Goal: Information Seeking & Learning: Find specific fact

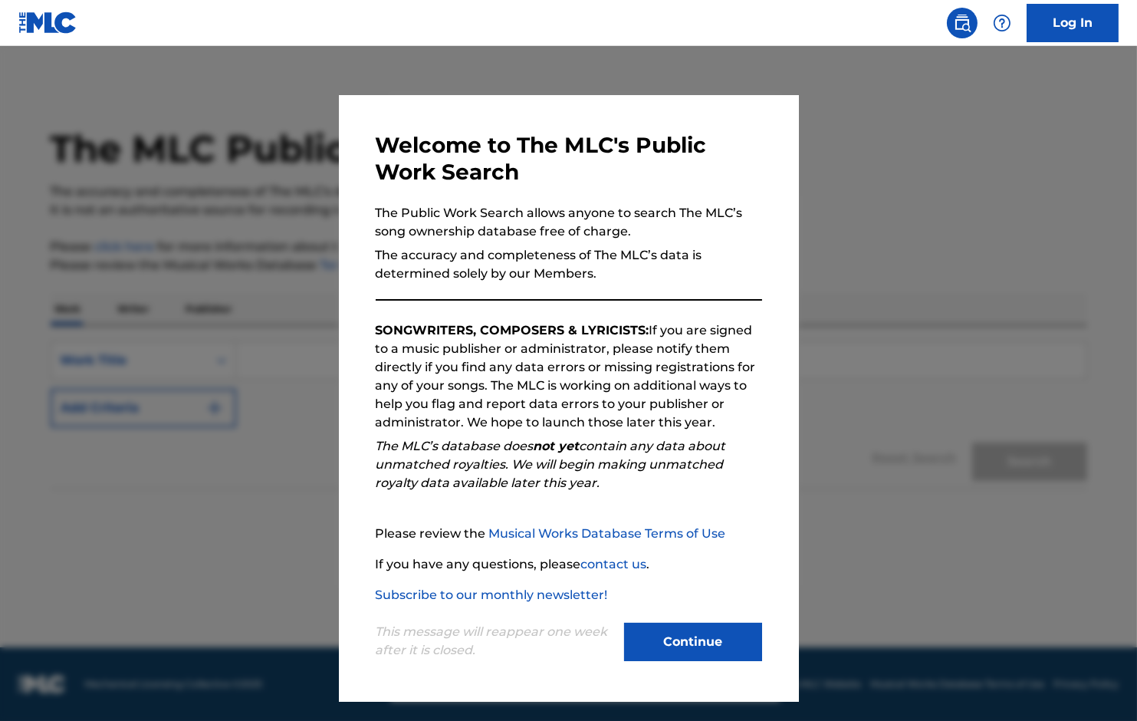
click at [681, 646] on button "Continue" at bounding box center [693, 642] width 138 height 38
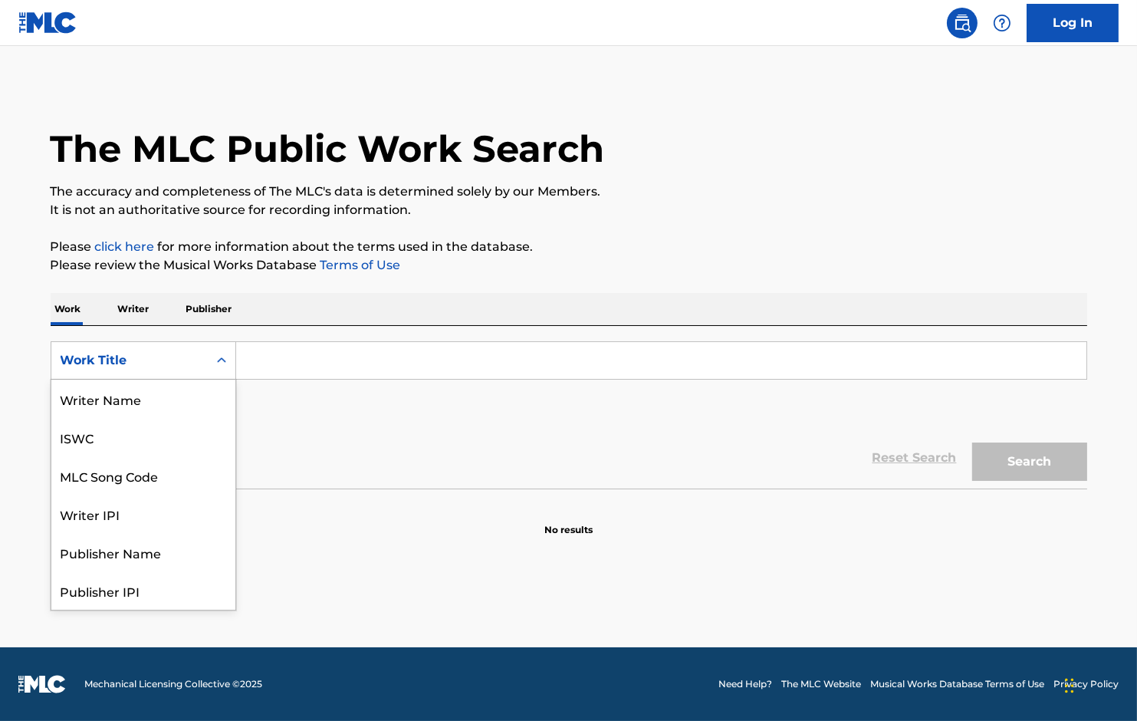
click at [199, 357] on div "Work Title" at bounding box center [129, 360] width 156 height 29
click at [352, 345] on input "Search Form" at bounding box center [661, 360] width 850 height 37
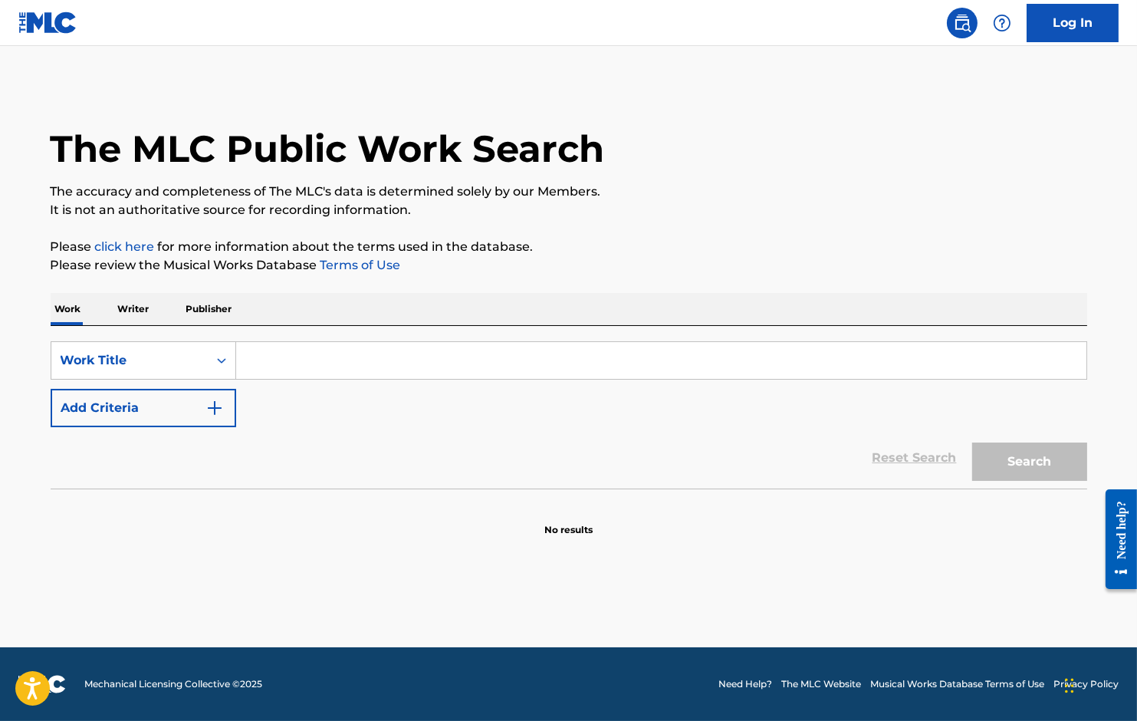
paste input "Between Me and You"
type input "Between Me and You"
click at [133, 429] on div "Reset Search Search" at bounding box center [569, 457] width 1037 height 61
click at [127, 419] on button "Add Criteria" at bounding box center [144, 408] width 186 height 38
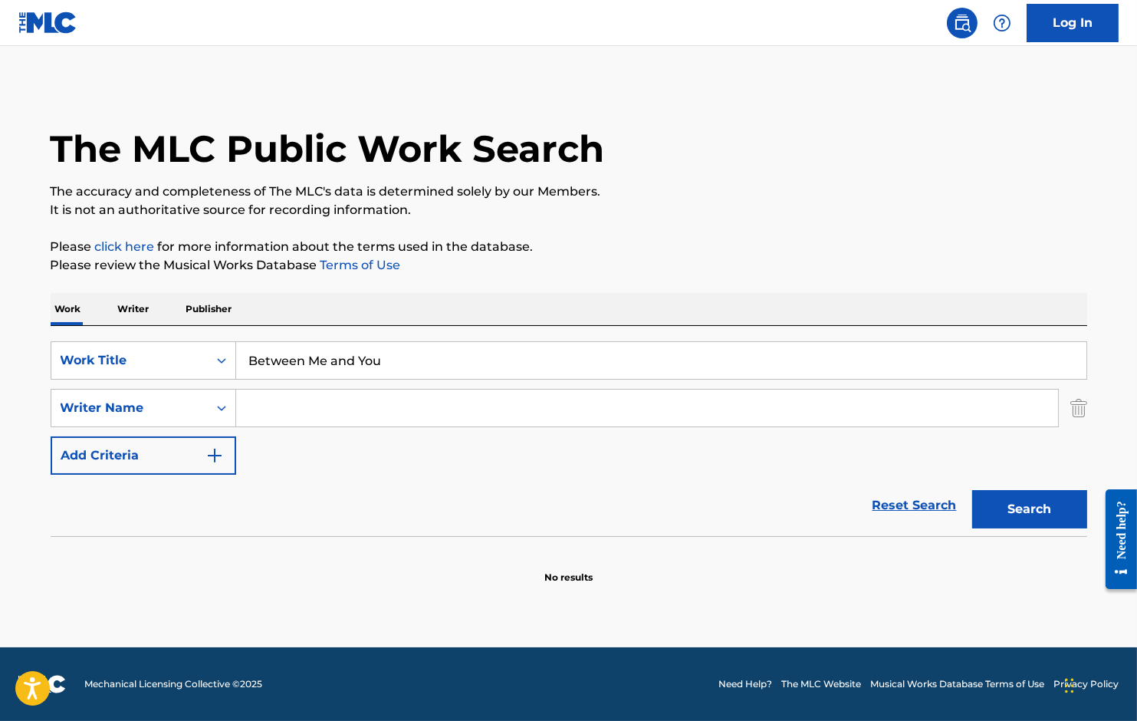
click at [298, 400] on input "Search Form" at bounding box center [647, 408] width 822 height 37
type input "[PERSON_NAME]"
click at [972, 490] on button "Search" at bounding box center [1029, 509] width 115 height 38
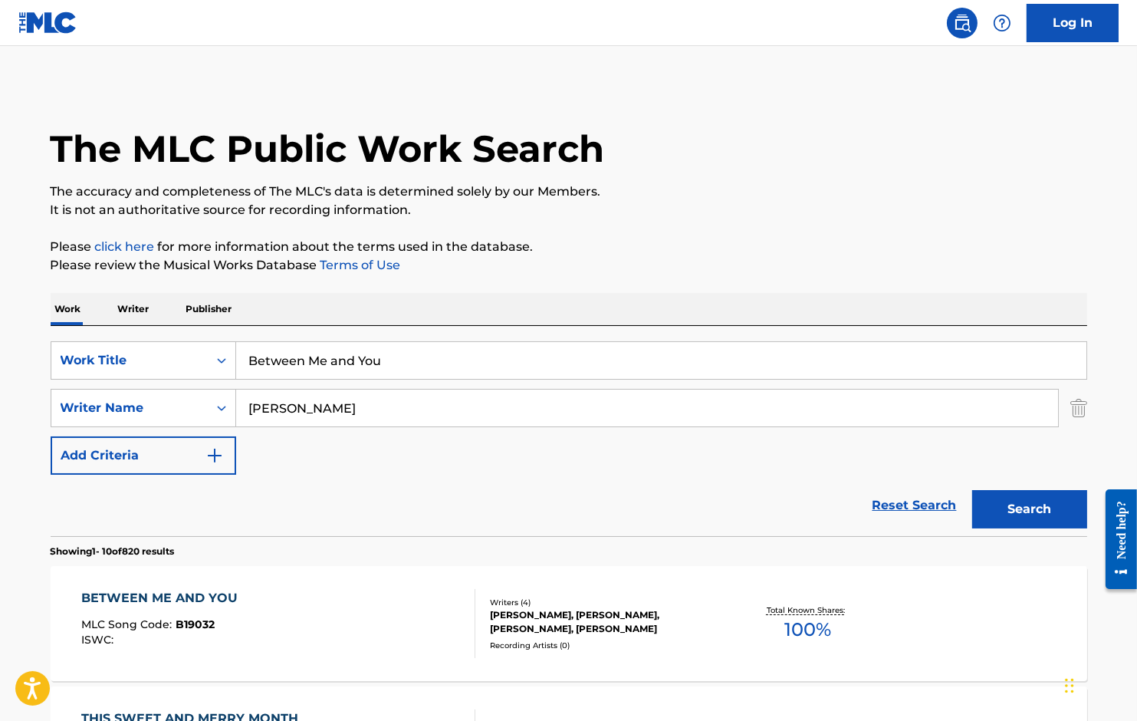
scroll to position [211, 0]
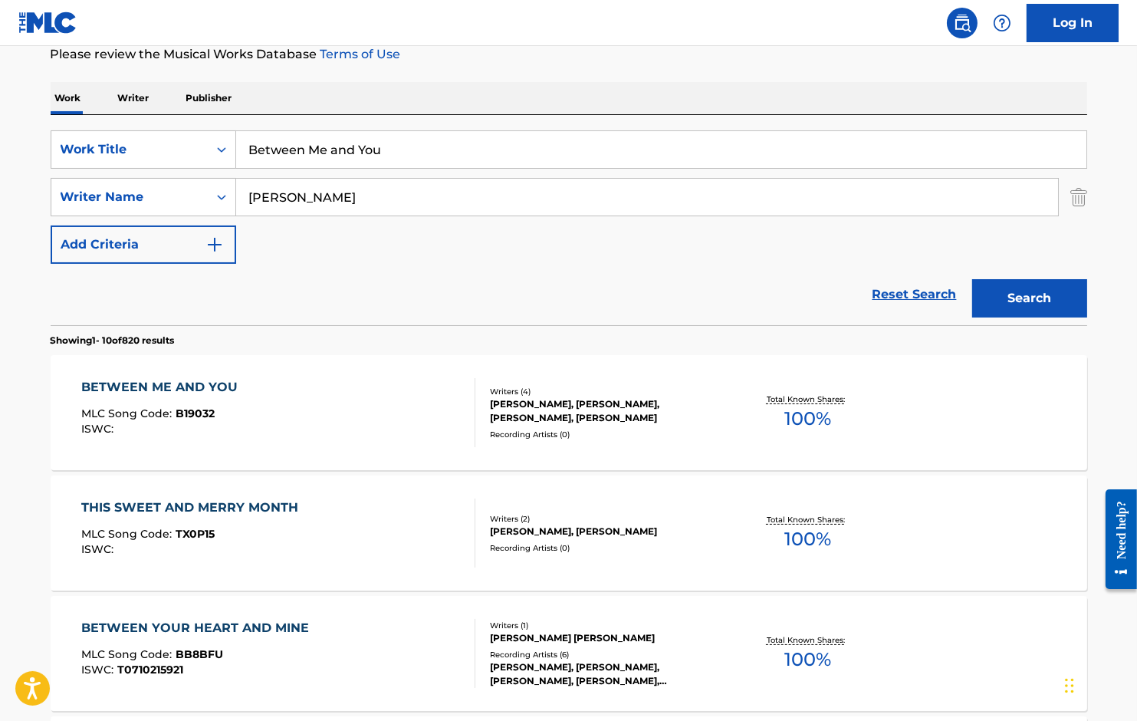
click at [184, 380] on div "BETWEEN ME AND YOU" at bounding box center [163, 387] width 164 height 18
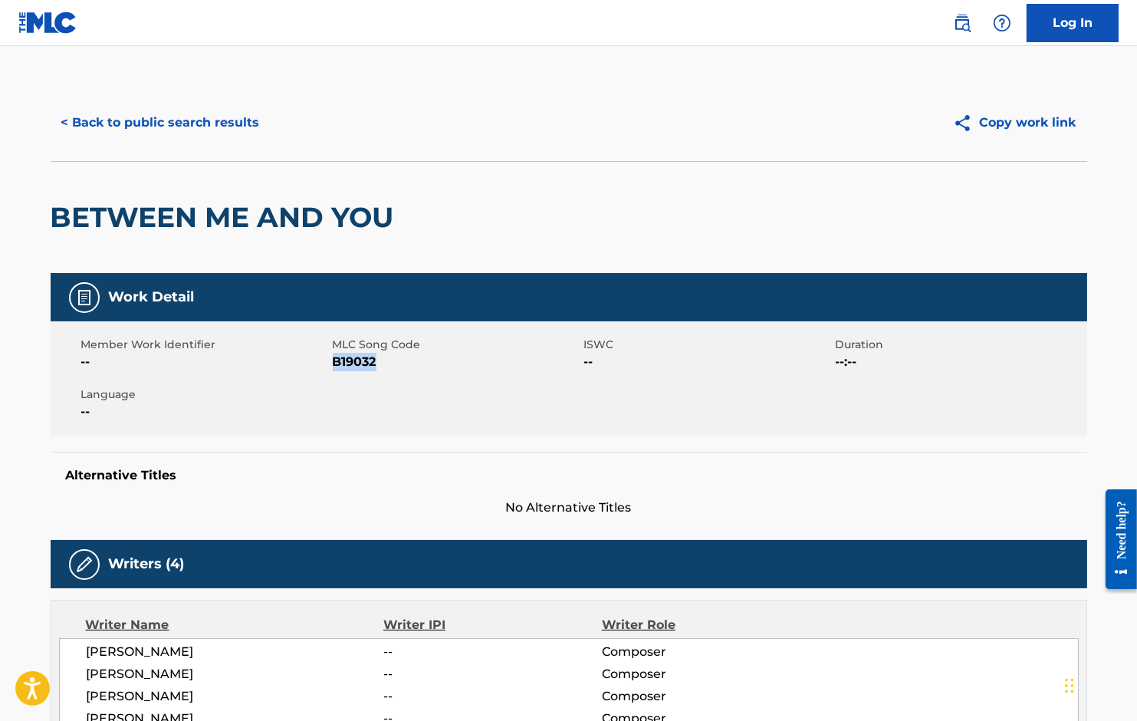
drag, startPoint x: 334, startPoint y: 360, endPoint x: 382, endPoint y: 360, distance: 48.3
click at [382, 360] on span "B19032" at bounding box center [457, 362] width 248 height 18
copy span "B19032"
click at [201, 118] on button "< Back to public search results" at bounding box center [161, 123] width 220 height 38
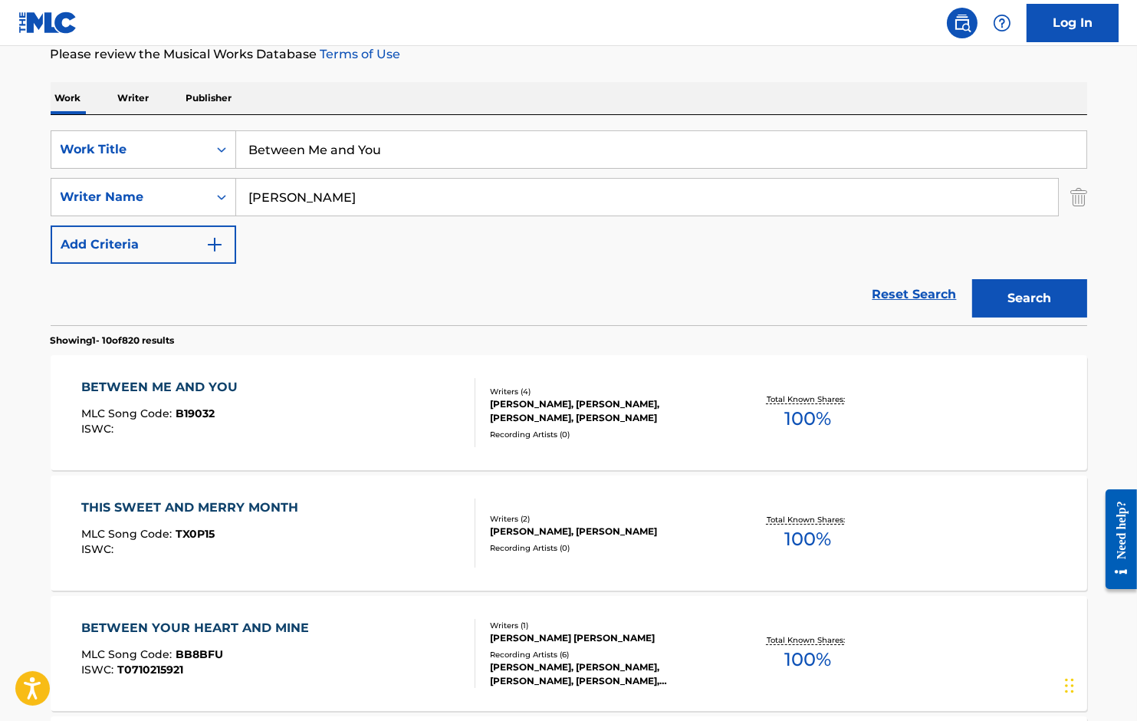
click at [363, 150] on input "Between Me and You" at bounding box center [661, 149] width 850 height 37
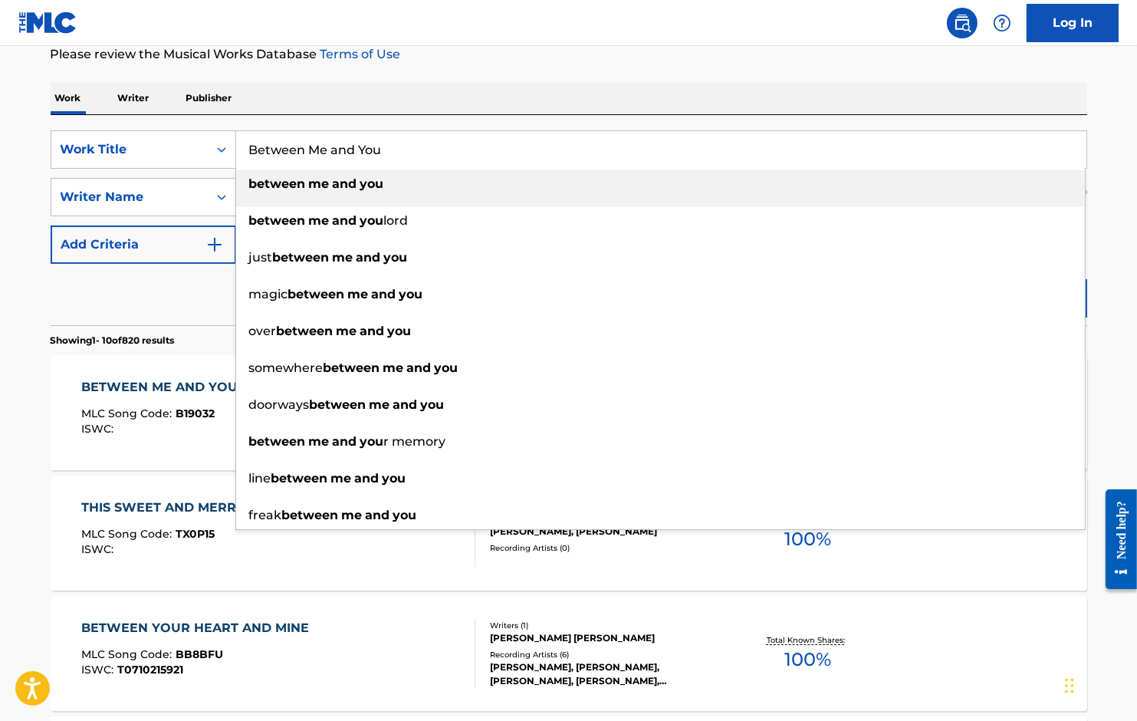
click at [363, 150] on input "Between Me and You" at bounding box center [661, 149] width 850 height 37
paste input "ye Baby"
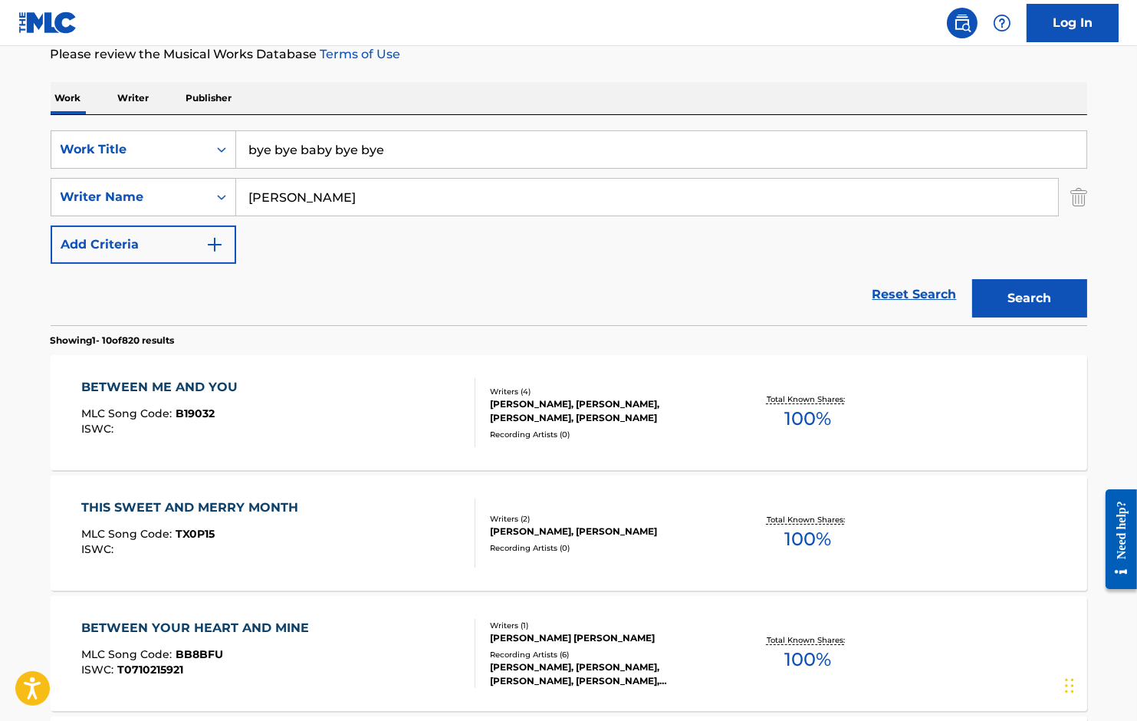
click at [372, 153] on input "bye bye baby bye bye" at bounding box center [661, 149] width 850 height 37
paste input "Bye Baby"
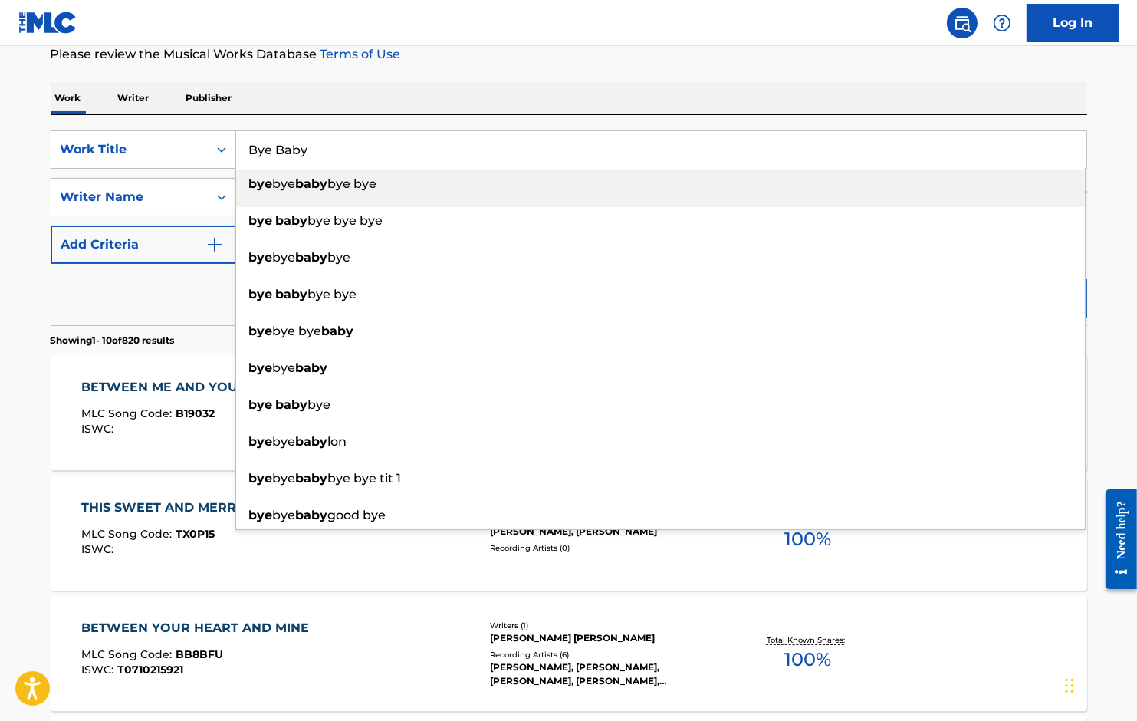
type input "Bye Baby"
click at [487, 108] on div "Work Writer Publisher" at bounding box center [569, 98] width 1037 height 32
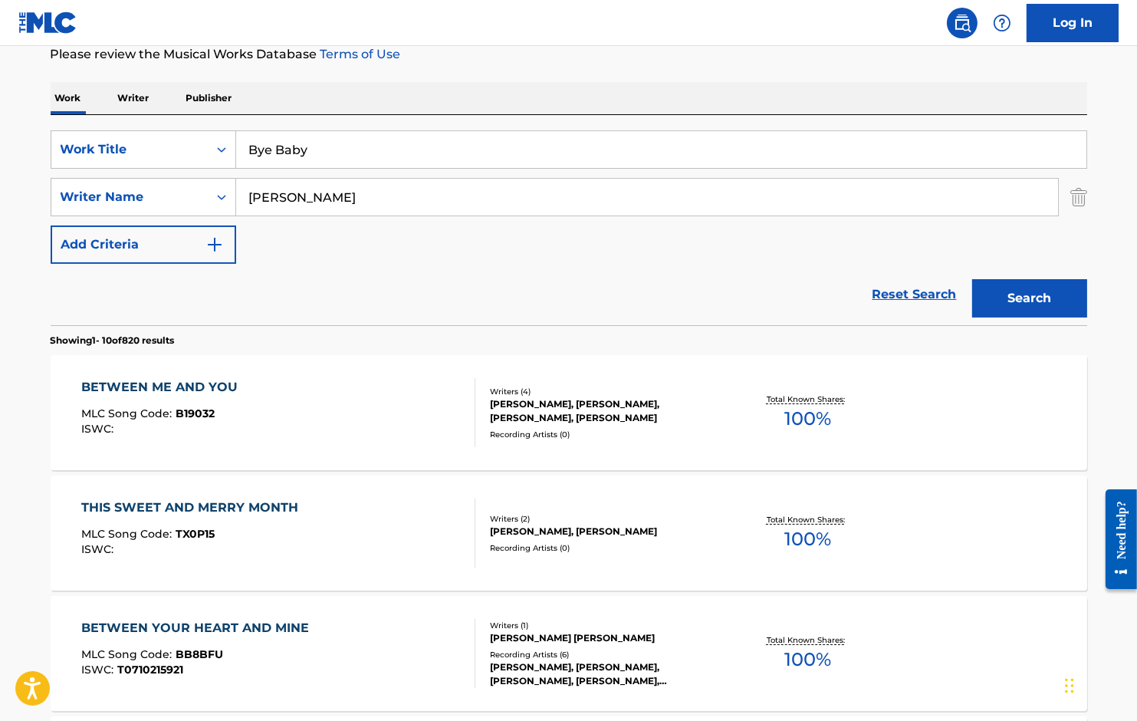
click at [1036, 288] on button "Search" at bounding box center [1029, 298] width 115 height 38
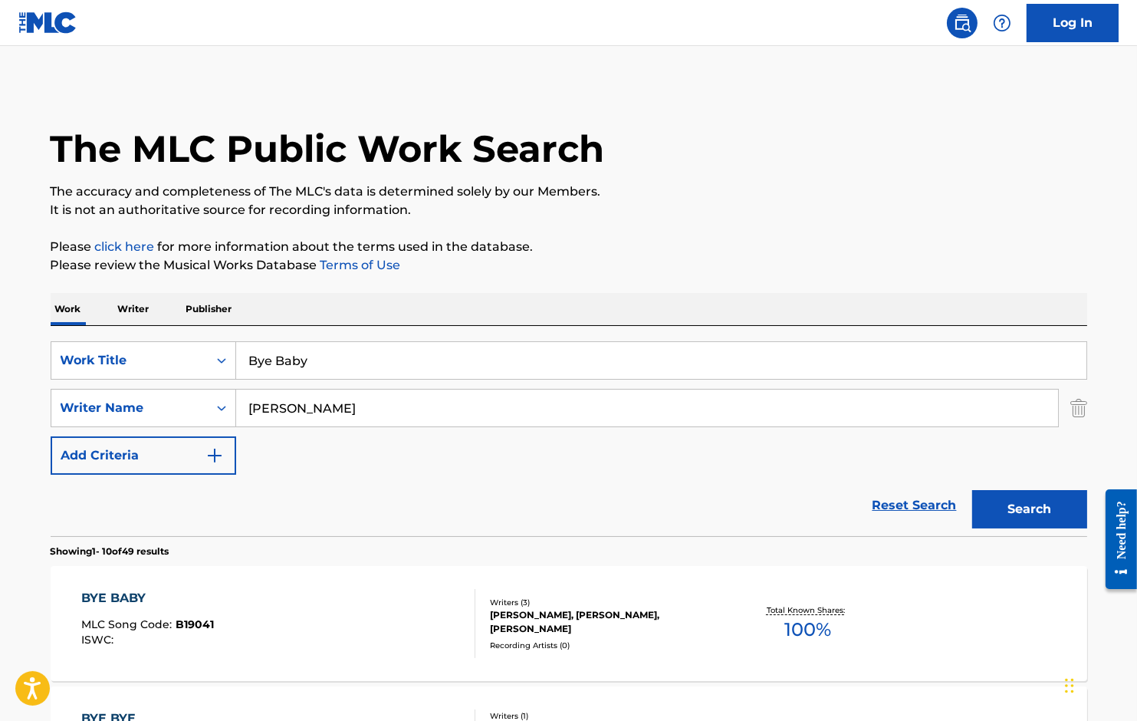
scroll to position [175, 0]
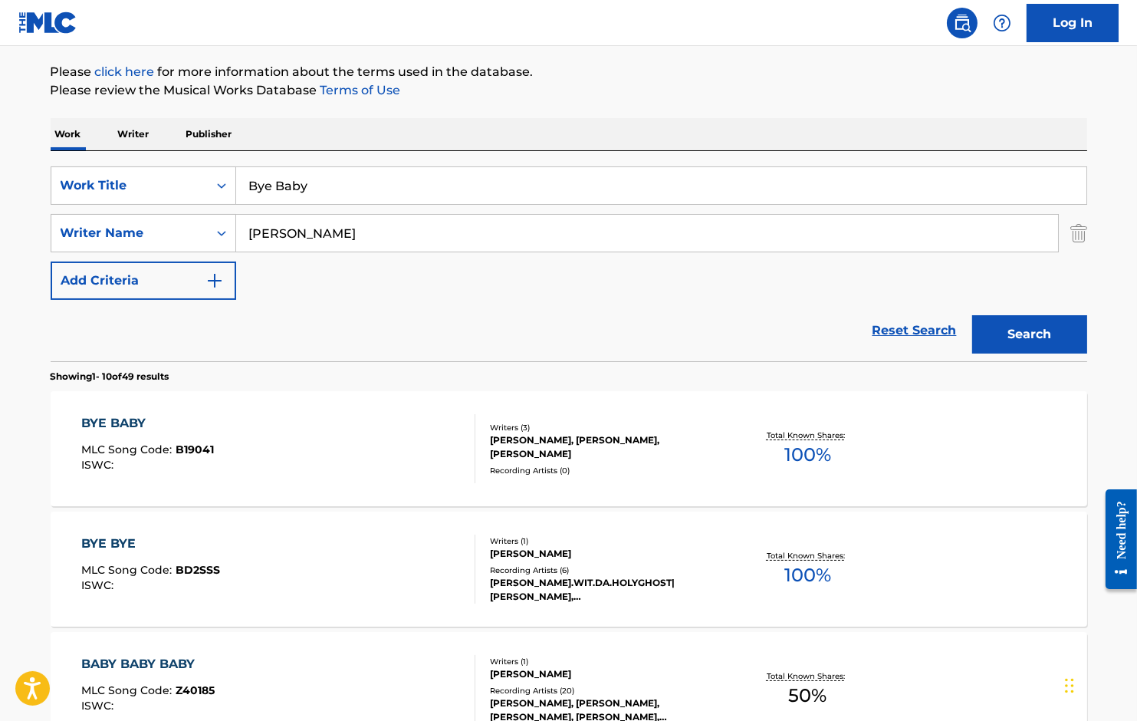
click at [107, 420] on div "BYE BABY" at bounding box center [147, 423] width 133 height 18
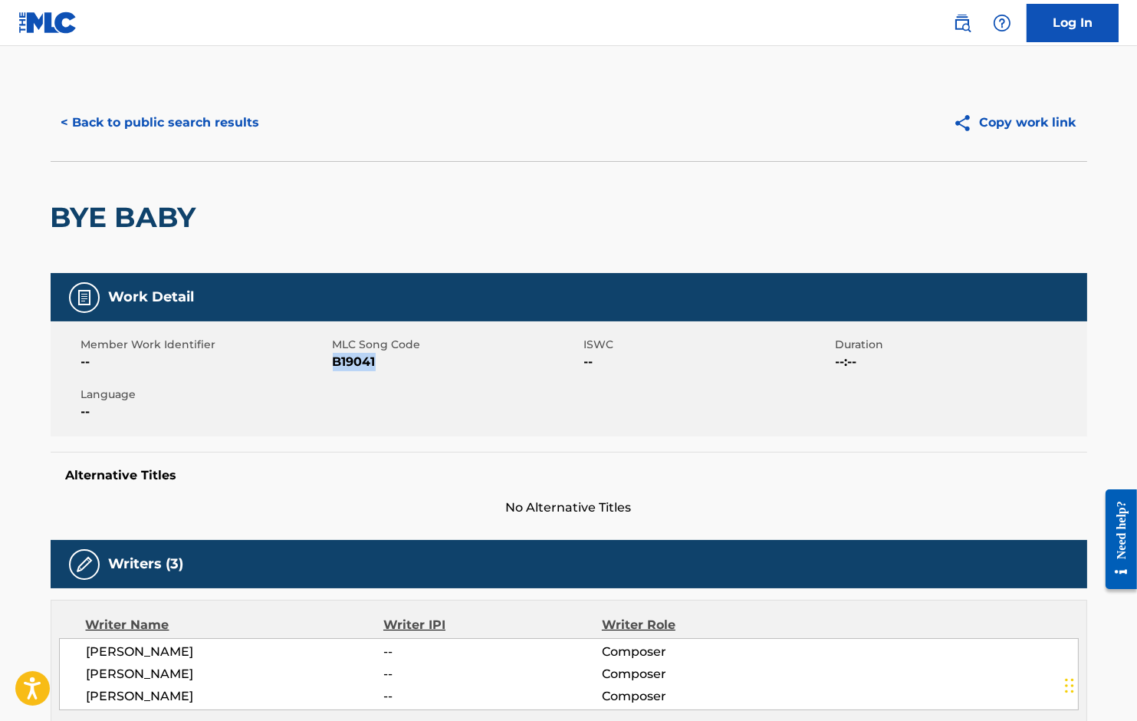
drag, startPoint x: 333, startPoint y: 358, endPoint x: 398, endPoint y: 358, distance: 65.2
click at [398, 358] on span "B19041" at bounding box center [457, 362] width 248 height 18
copy span "B19041"
click at [187, 125] on button "< Back to public search results" at bounding box center [161, 123] width 220 height 38
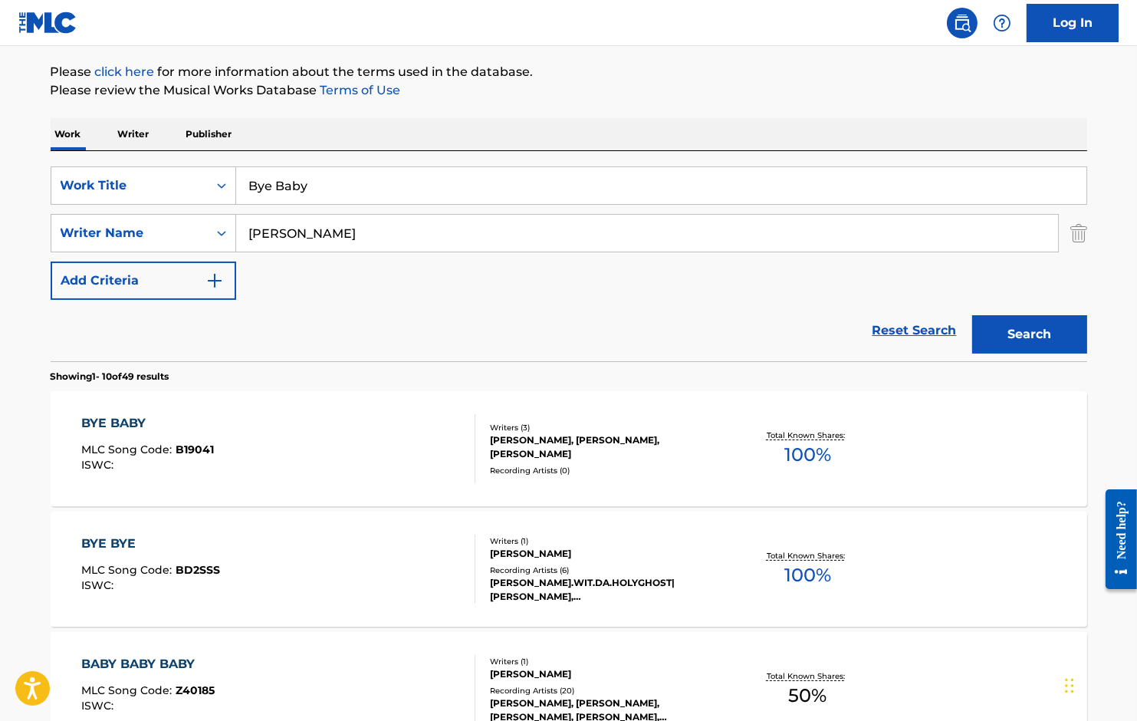
click at [326, 182] on input "Bye Baby" at bounding box center [661, 185] width 850 height 37
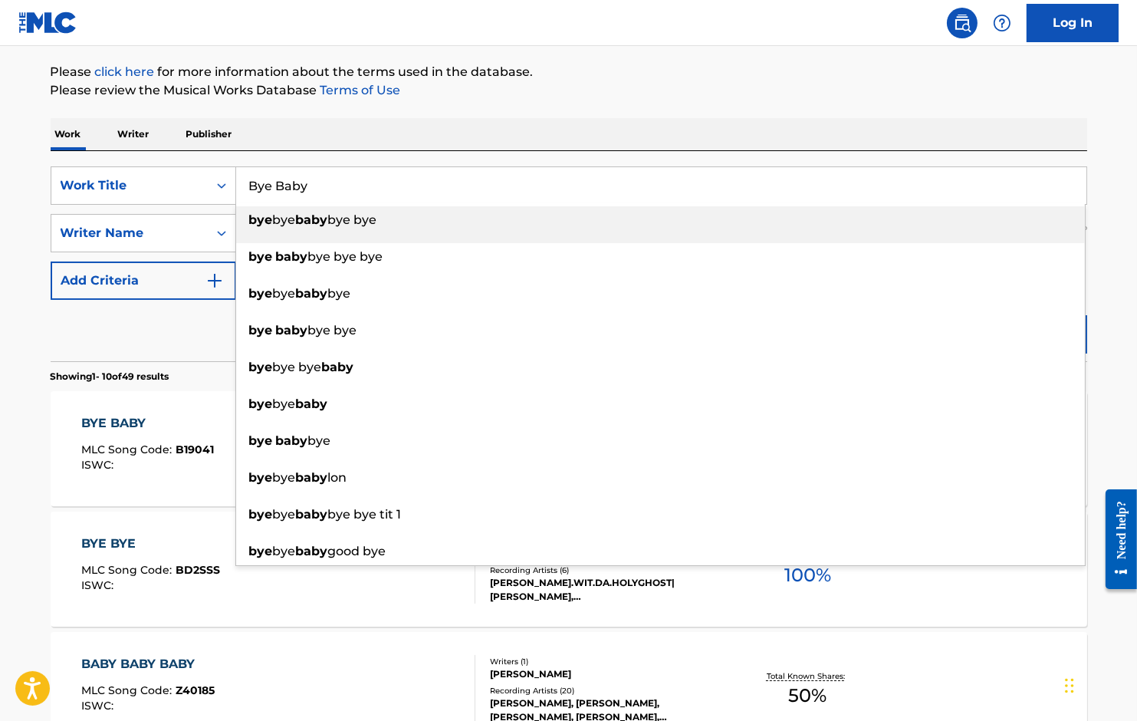
click at [326, 182] on input "Bye Baby" at bounding box center [661, 185] width 850 height 37
paste input "Crunchin No More"
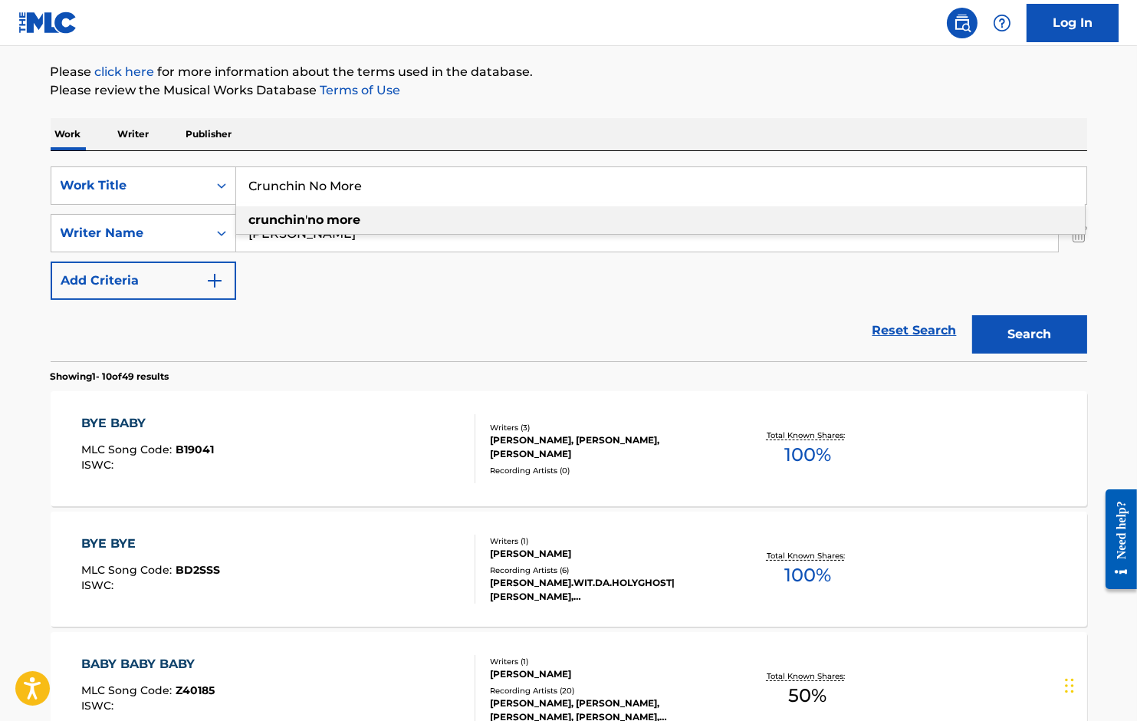
type input "Crunchin No More"
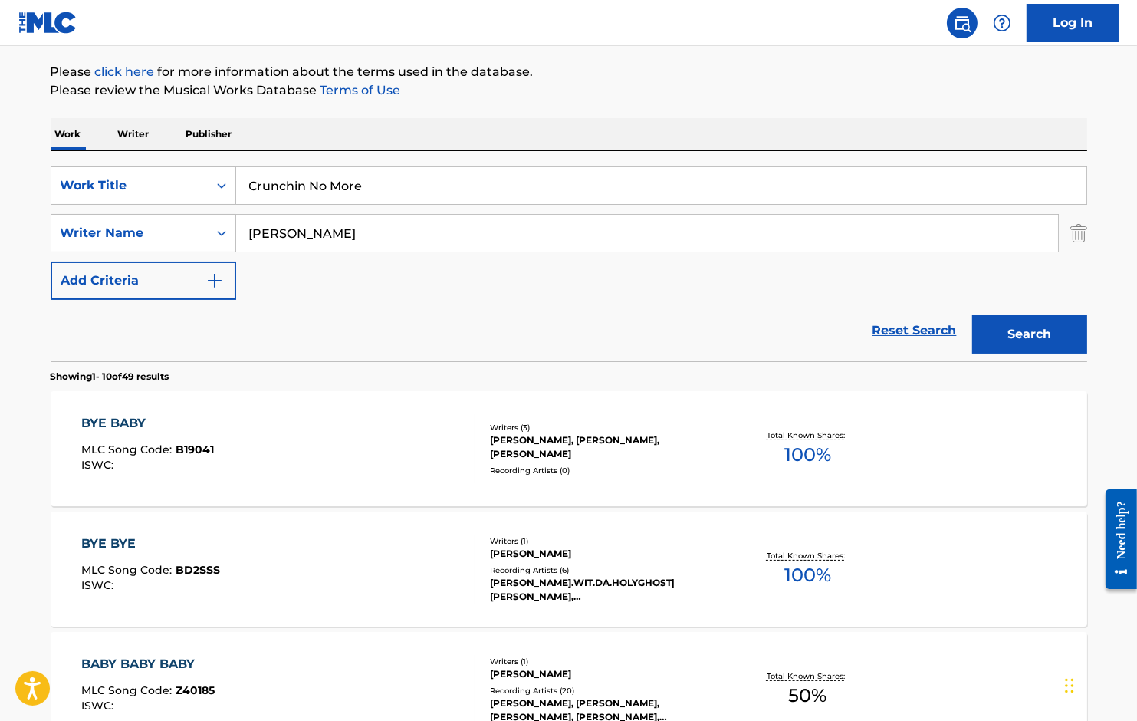
click at [599, 160] on div "SearchWithCriteria4b76a1f5-a187-4102-91bc-e397009a700a Work Title Crunchin No M…" at bounding box center [569, 256] width 1037 height 210
click at [1005, 329] on button "Search" at bounding box center [1029, 334] width 115 height 38
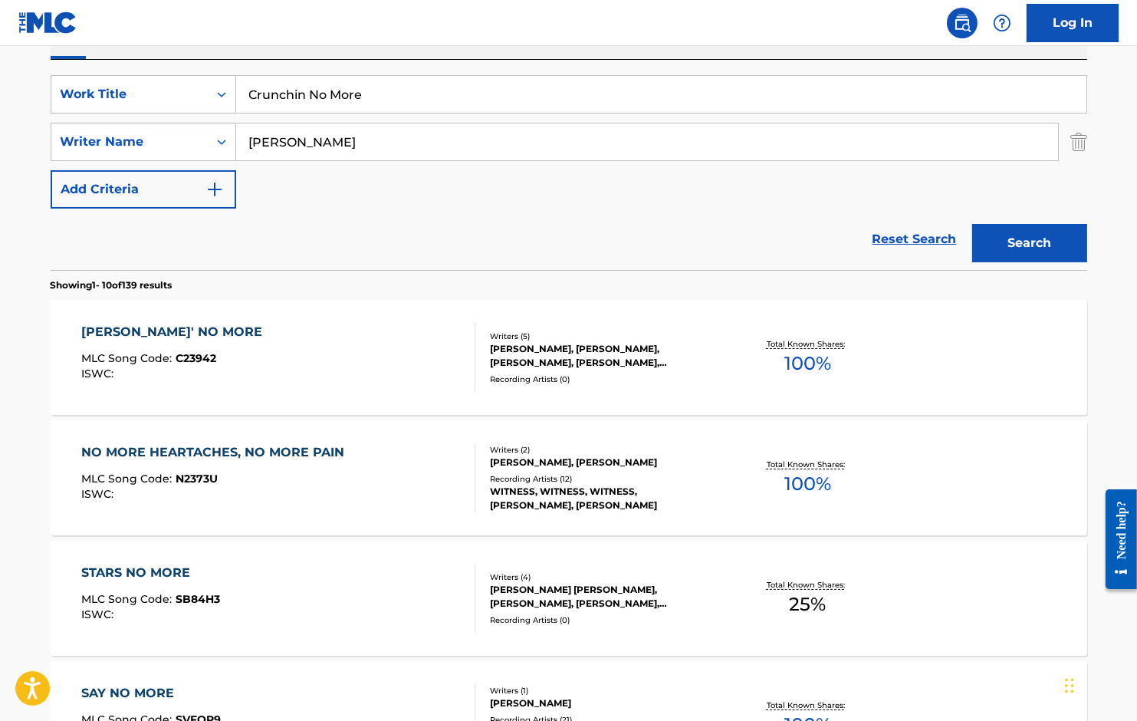
scroll to position [268, 0]
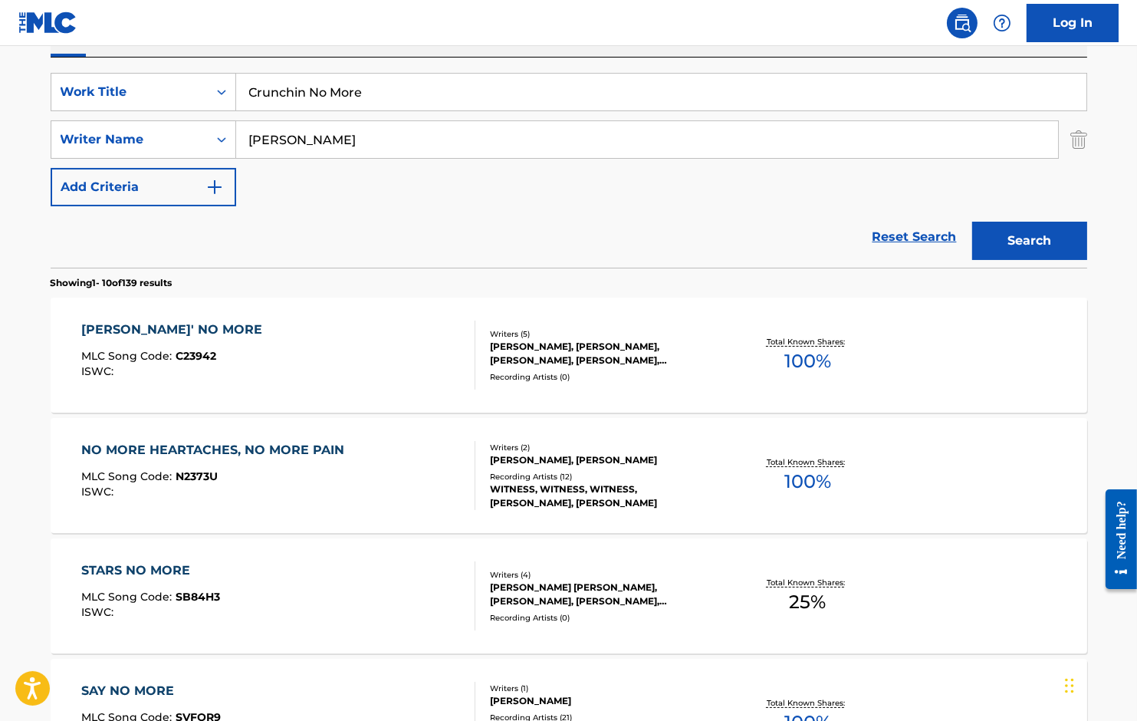
click at [146, 326] on div "[PERSON_NAME]' NO MORE" at bounding box center [175, 330] width 189 height 18
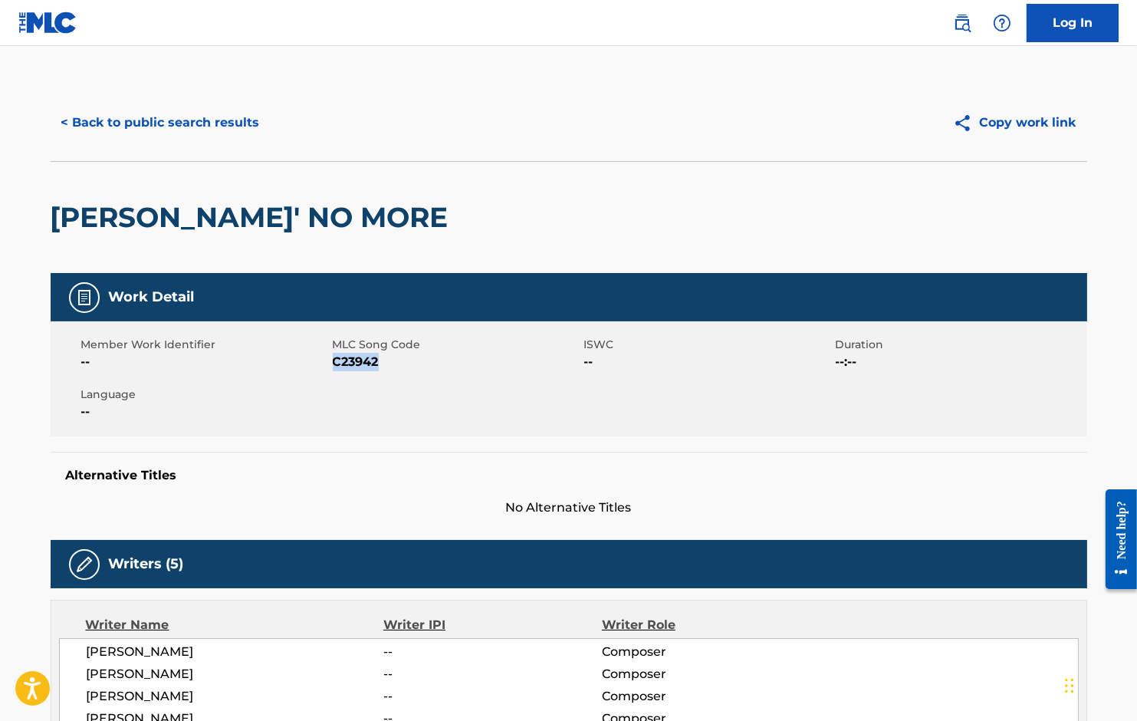
drag, startPoint x: 334, startPoint y: 358, endPoint x: 404, endPoint y: 358, distance: 69.8
click at [404, 358] on span "C23942" at bounding box center [457, 362] width 248 height 18
copy span "C23942"
click at [219, 122] on button "< Back to public search results" at bounding box center [161, 123] width 220 height 38
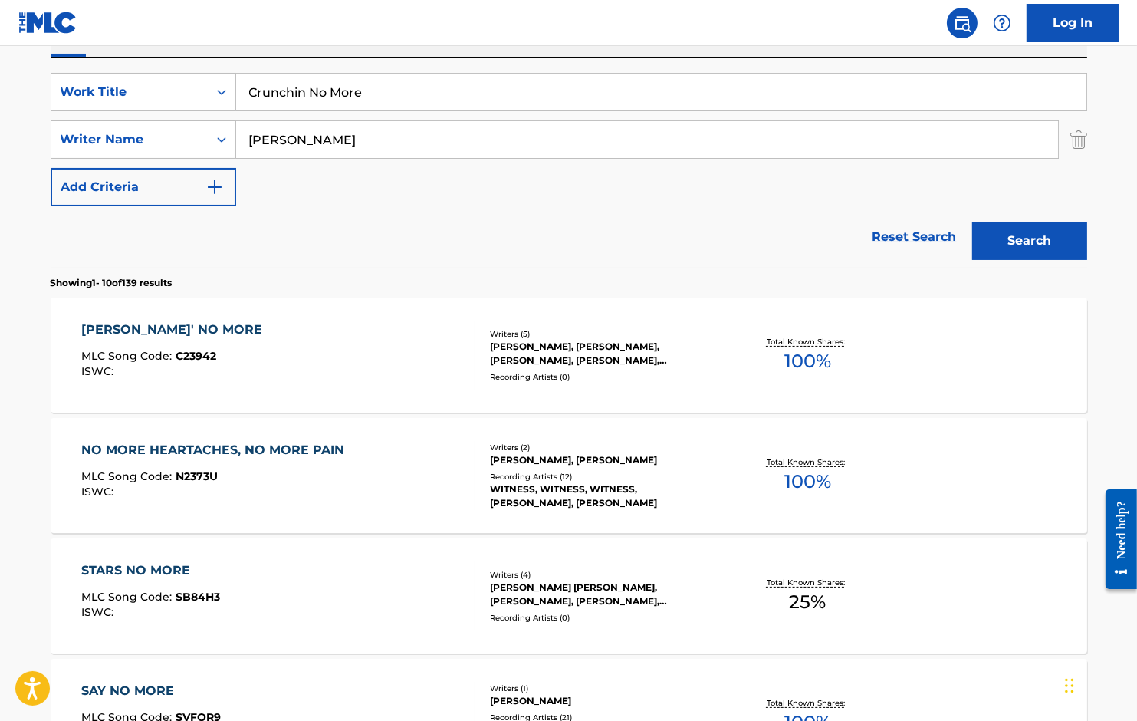
click at [346, 84] on input "Crunchin No More" at bounding box center [661, 92] width 850 height 37
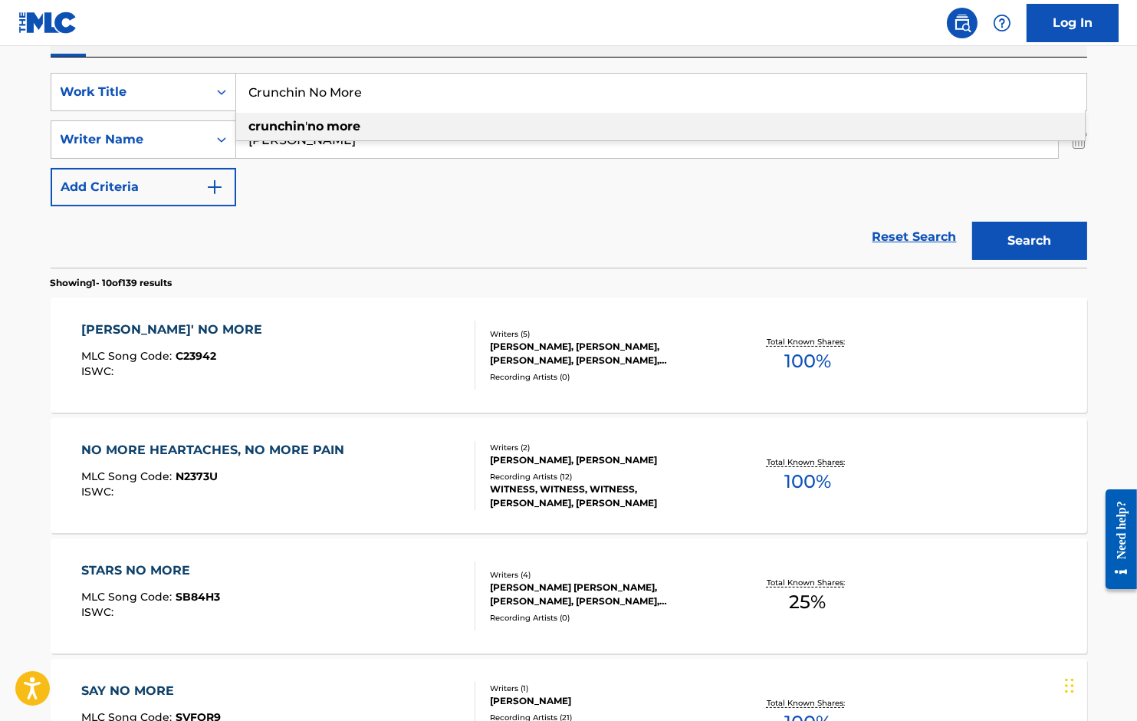
click at [346, 84] on input "Crunchin No More" at bounding box center [661, 92] width 850 height 37
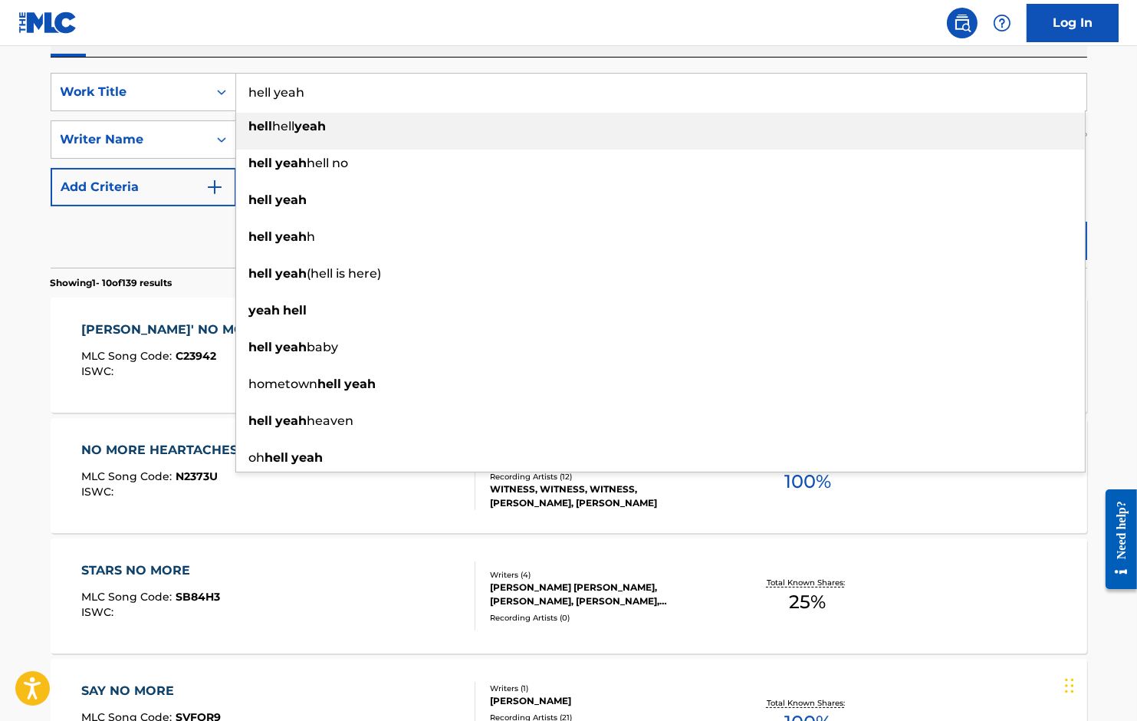
type input "hell yeah"
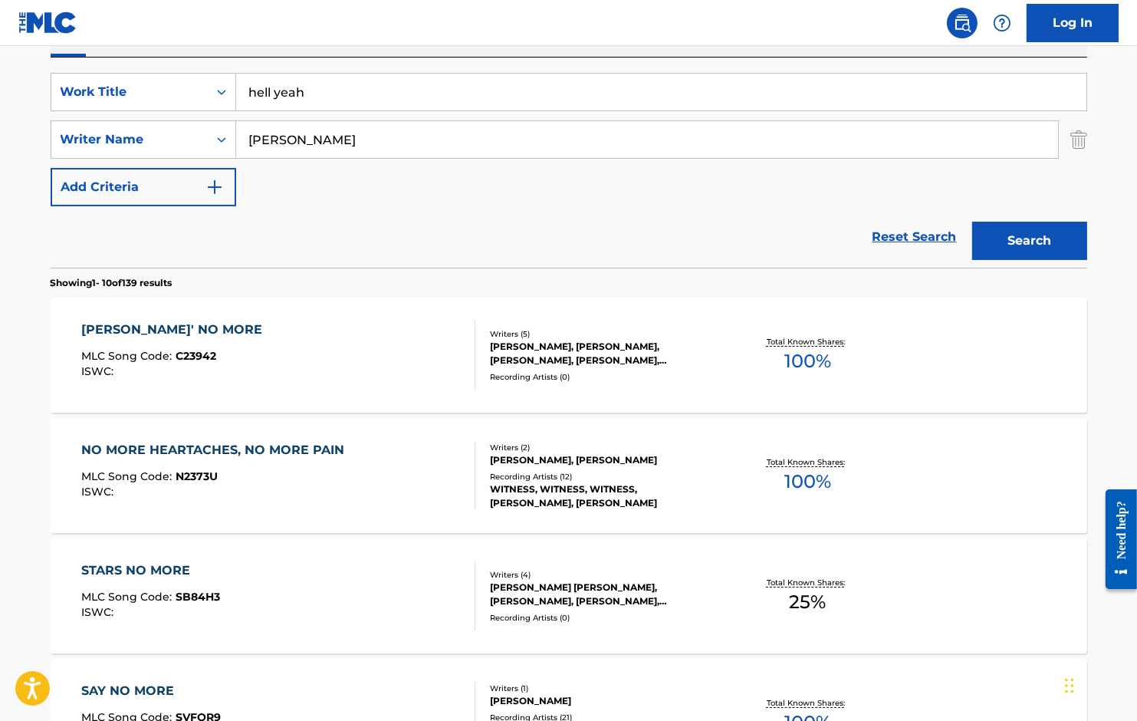
click at [25, 184] on main "The MLC Public Work Search The accuracy and completeness of The MLC's data is d…" at bounding box center [568, 680] width 1137 height 1805
click at [1016, 233] on button "Search" at bounding box center [1029, 241] width 115 height 38
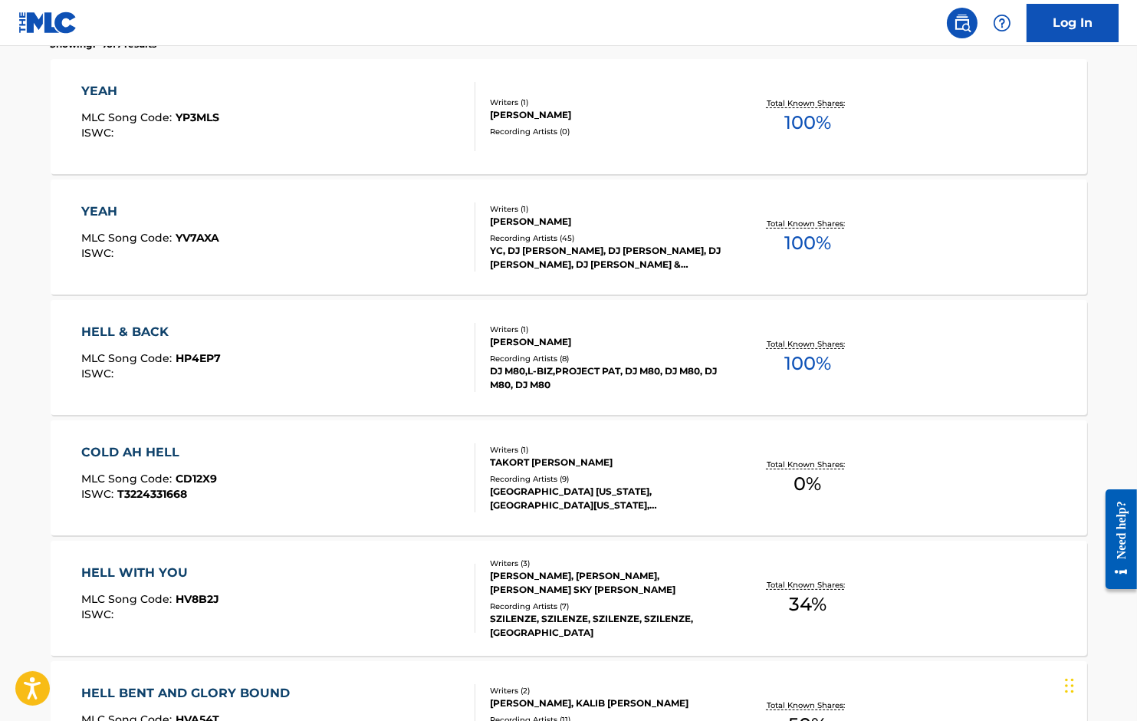
scroll to position [0, 0]
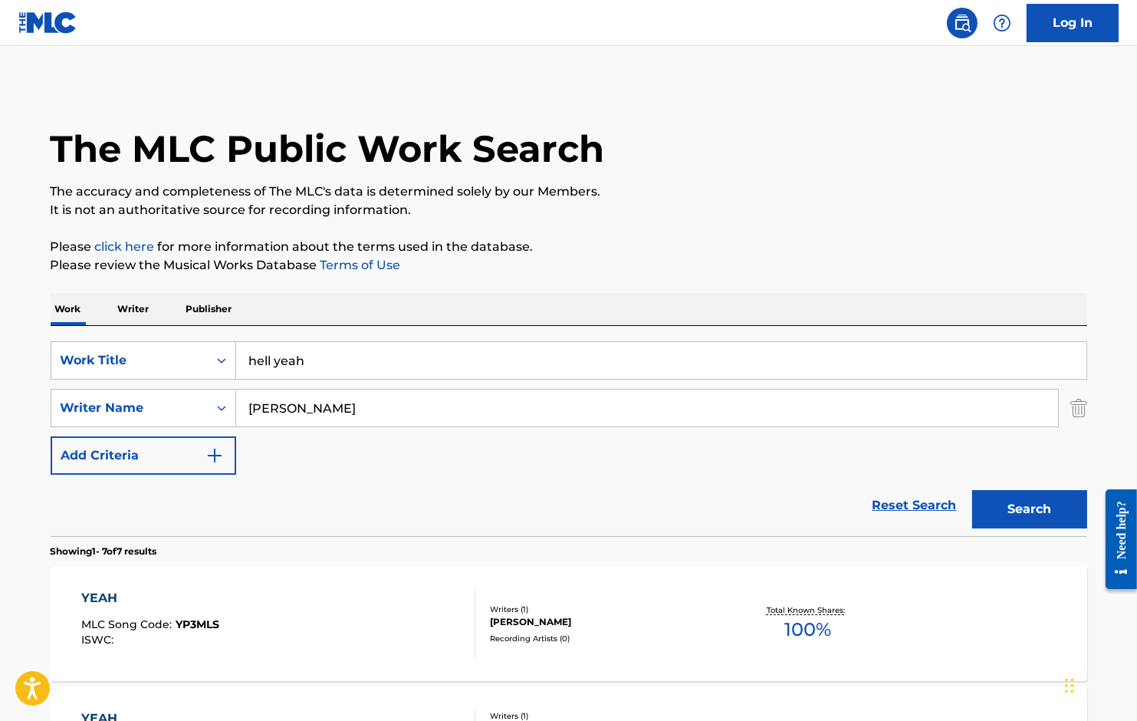
click at [337, 400] on input "[PERSON_NAME]" at bounding box center [647, 408] width 822 height 37
click at [249, 413] on input "white" at bounding box center [647, 408] width 822 height 37
type input "[PERSON_NAME]"
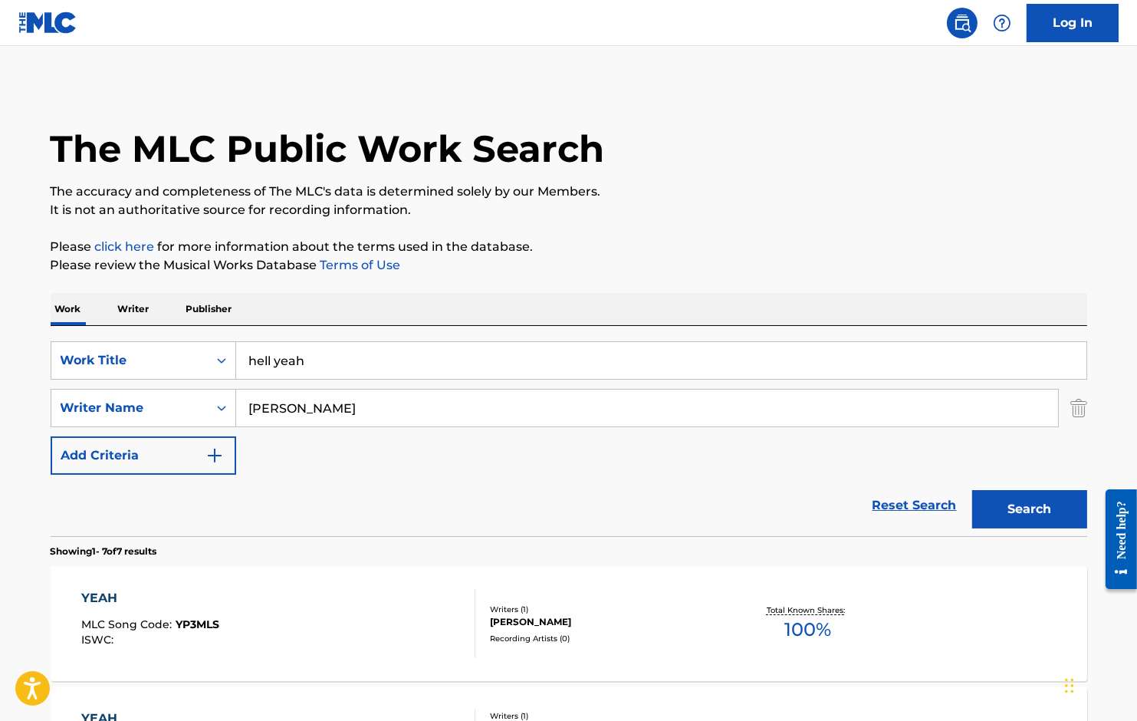
click at [972, 490] on button "Search" at bounding box center [1029, 509] width 115 height 38
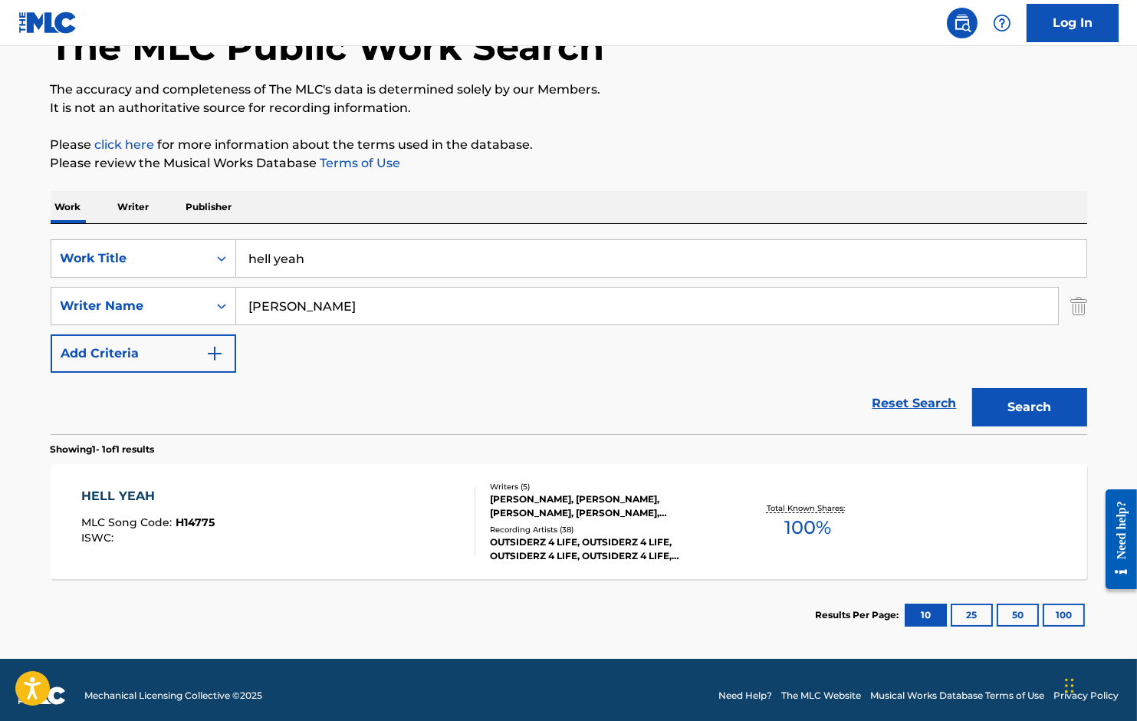
scroll to position [112, 0]
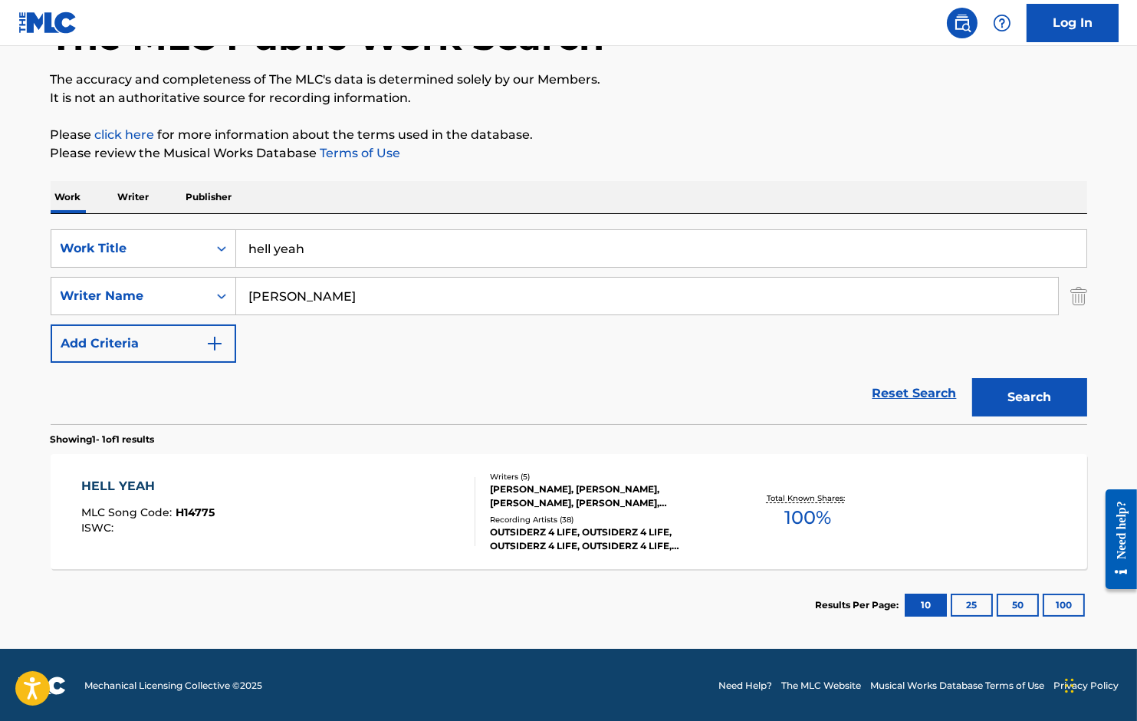
click at [93, 492] on div "HELL YEAH" at bounding box center [147, 486] width 133 height 18
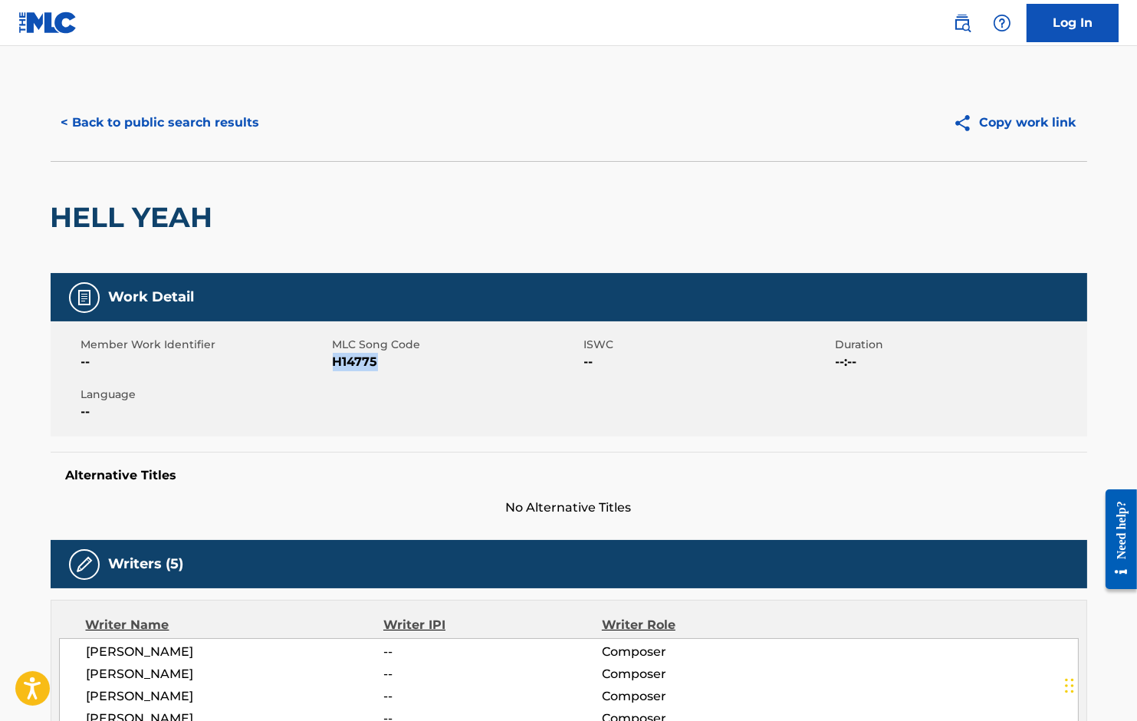
drag, startPoint x: 335, startPoint y: 363, endPoint x: 451, endPoint y: 363, distance: 115.8
click at [451, 363] on span "H14775" at bounding box center [457, 362] width 248 height 18
copy span "H14775"
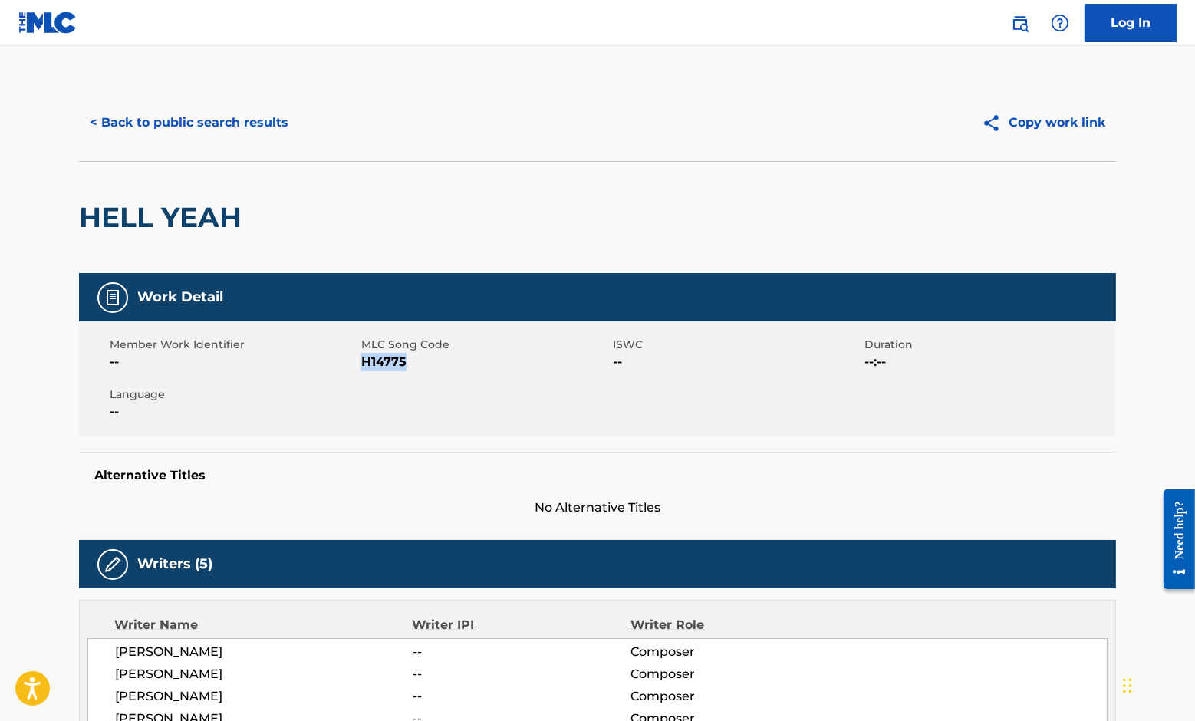
click at [233, 126] on button "< Back to public search results" at bounding box center [189, 123] width 220 height 38
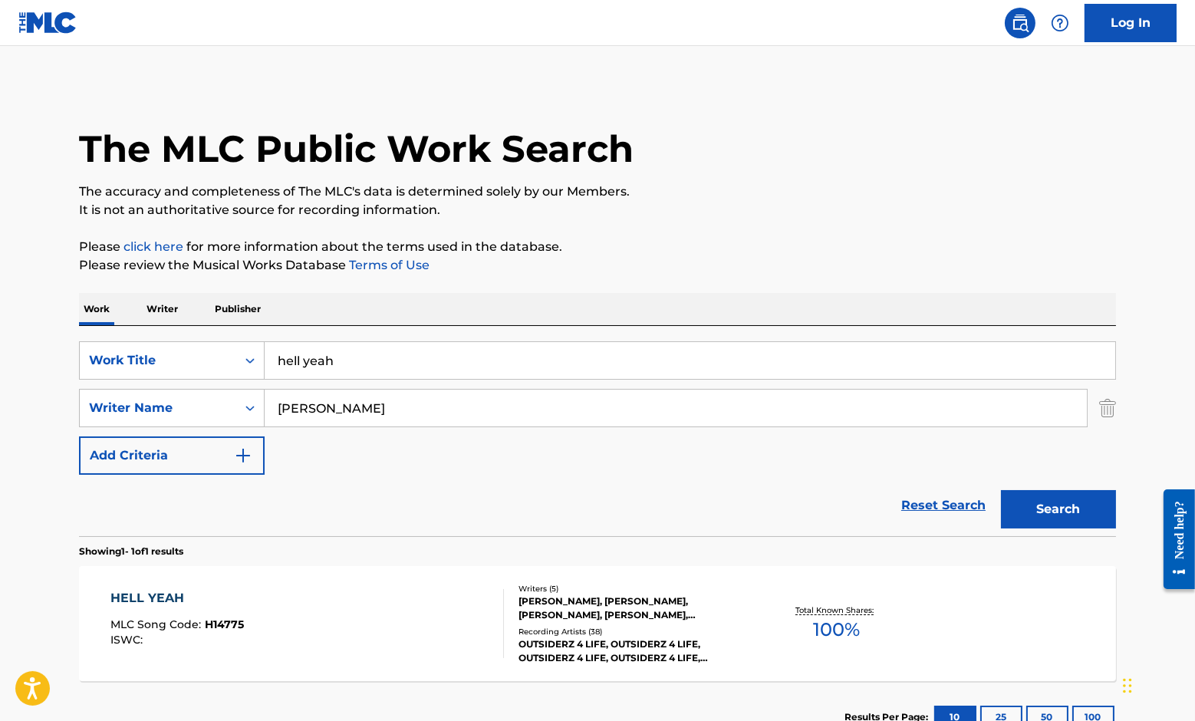
scroll to position [25, 0]
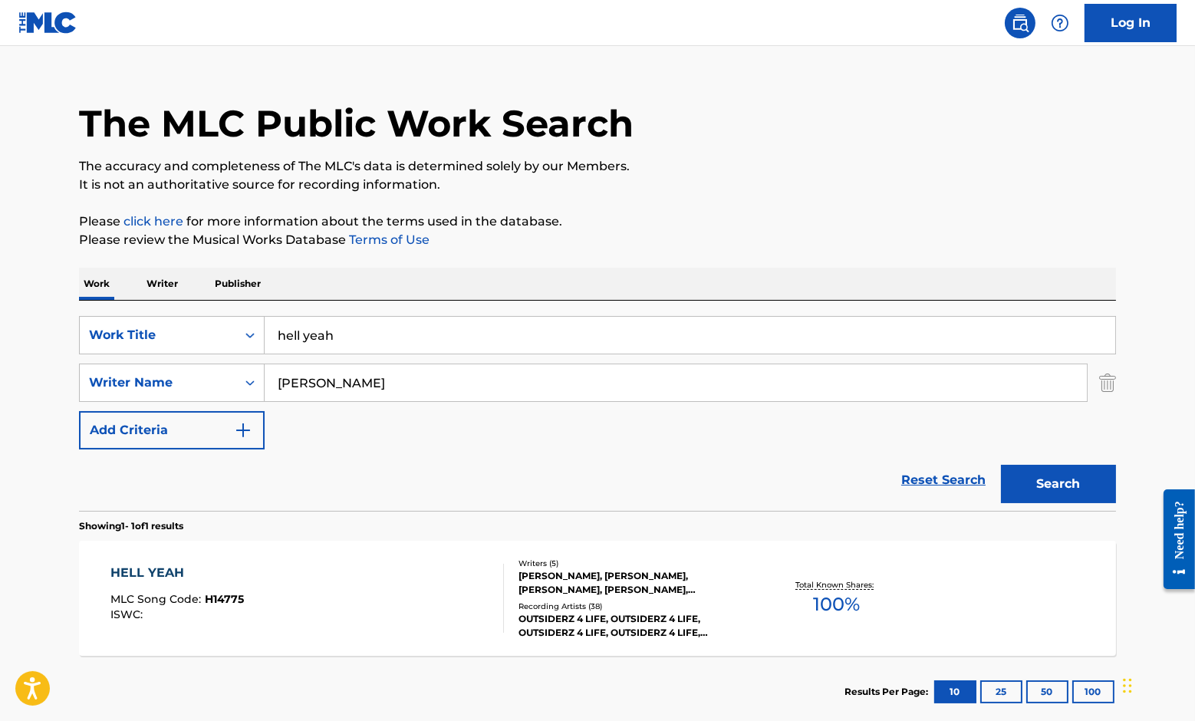
click at [386, 344] on input "hell yeah" at bounding box center [690, 335] width 850 height 37
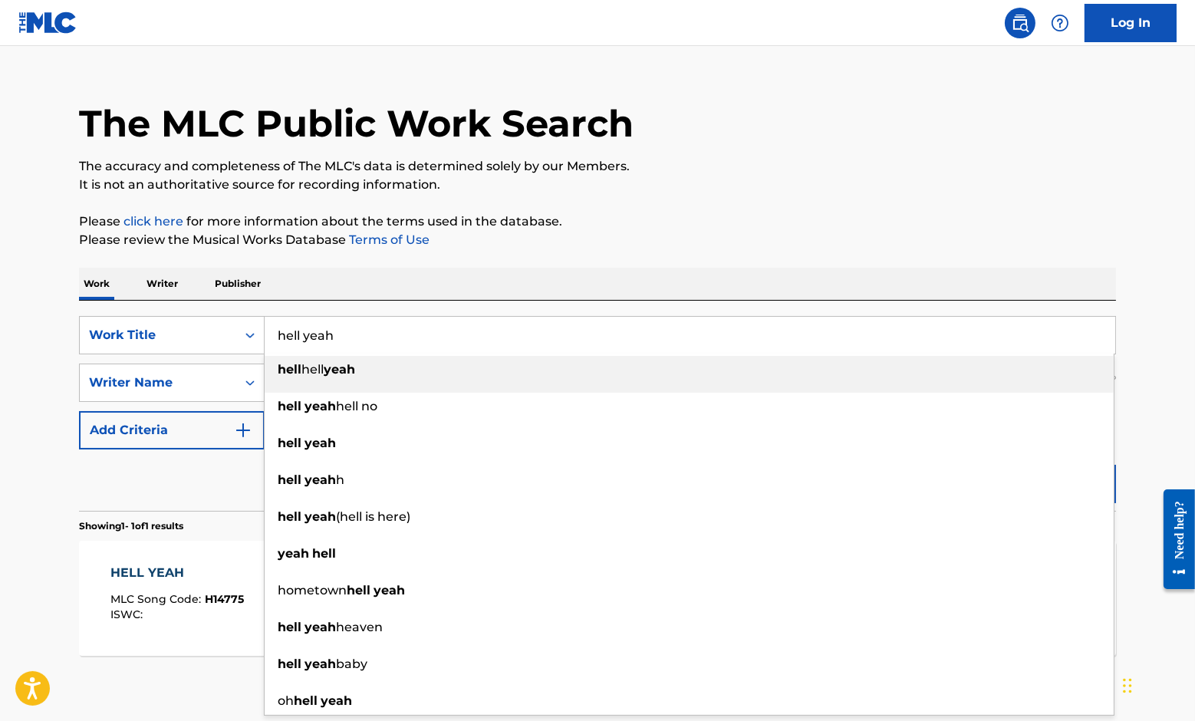
click at [386, 344] on input "hell yeah" at bounding box center [690, 335] width 850 height 37
paste input "I'll Be Damn"
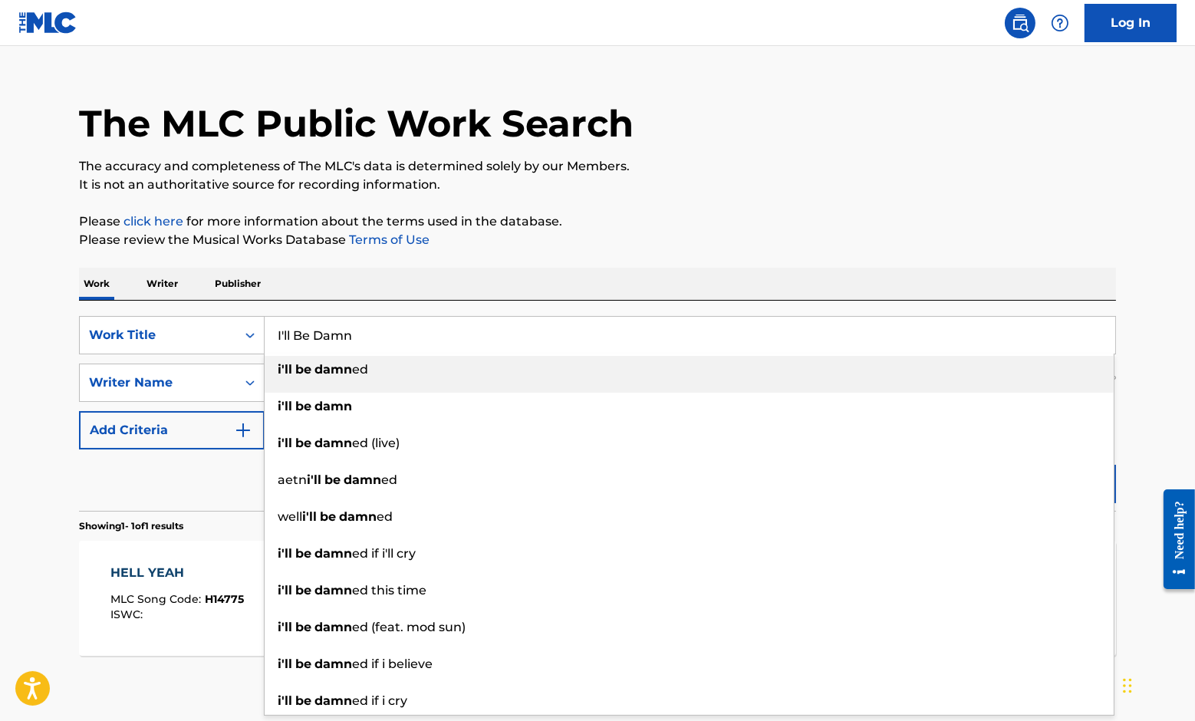
type input "I'll Be Damn"
click at [577, 287] on div "Work Writer Publisher" at bounding box center [597, 284] width 1037 height 32
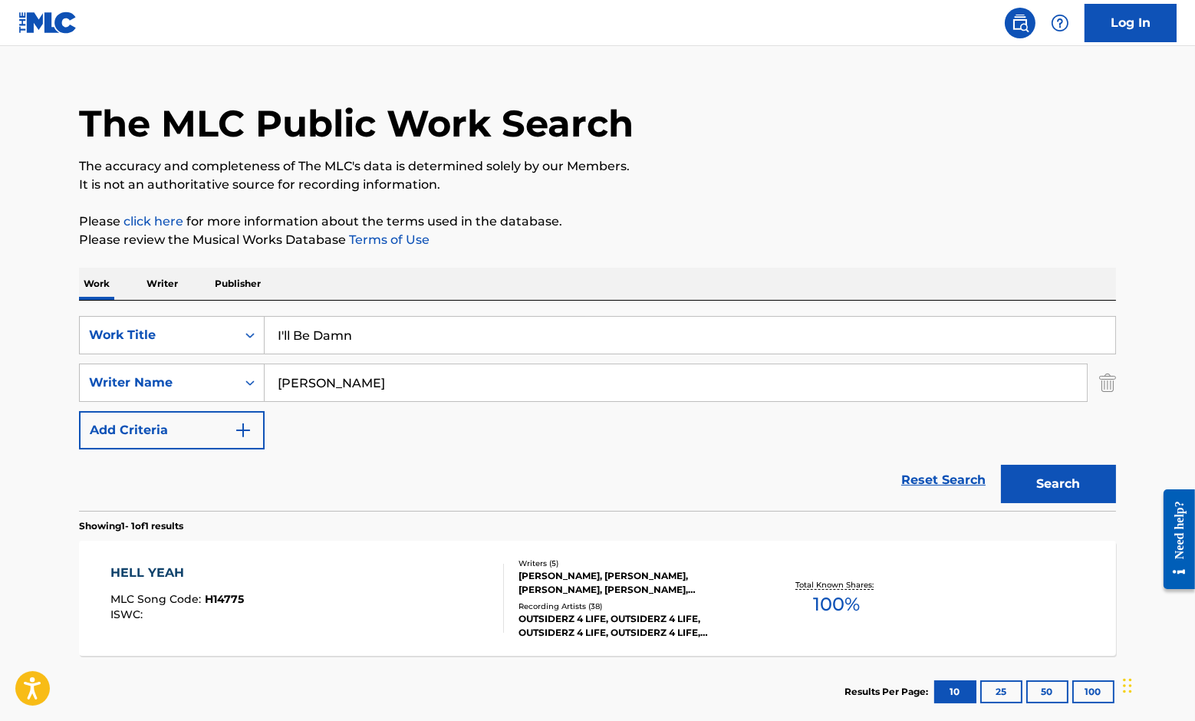
click at [1072, 469] on button "Search" at bounding box center [1058, 484] width 115 height 38
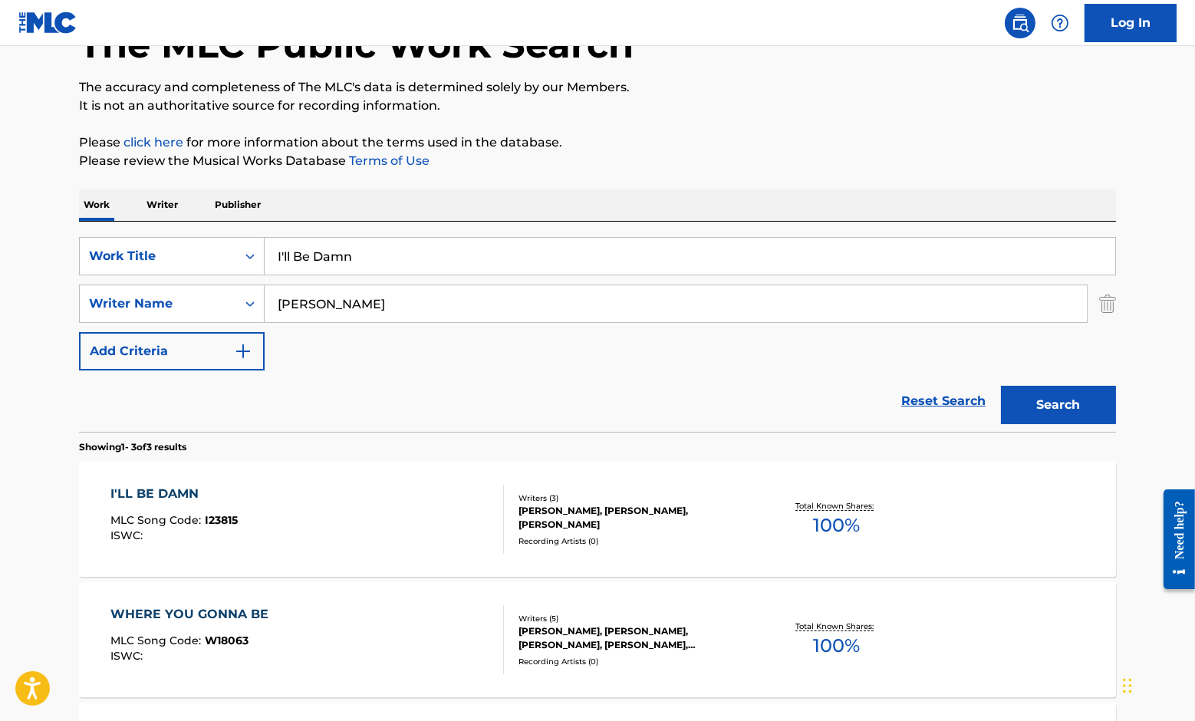
scroll to position [108, 0]
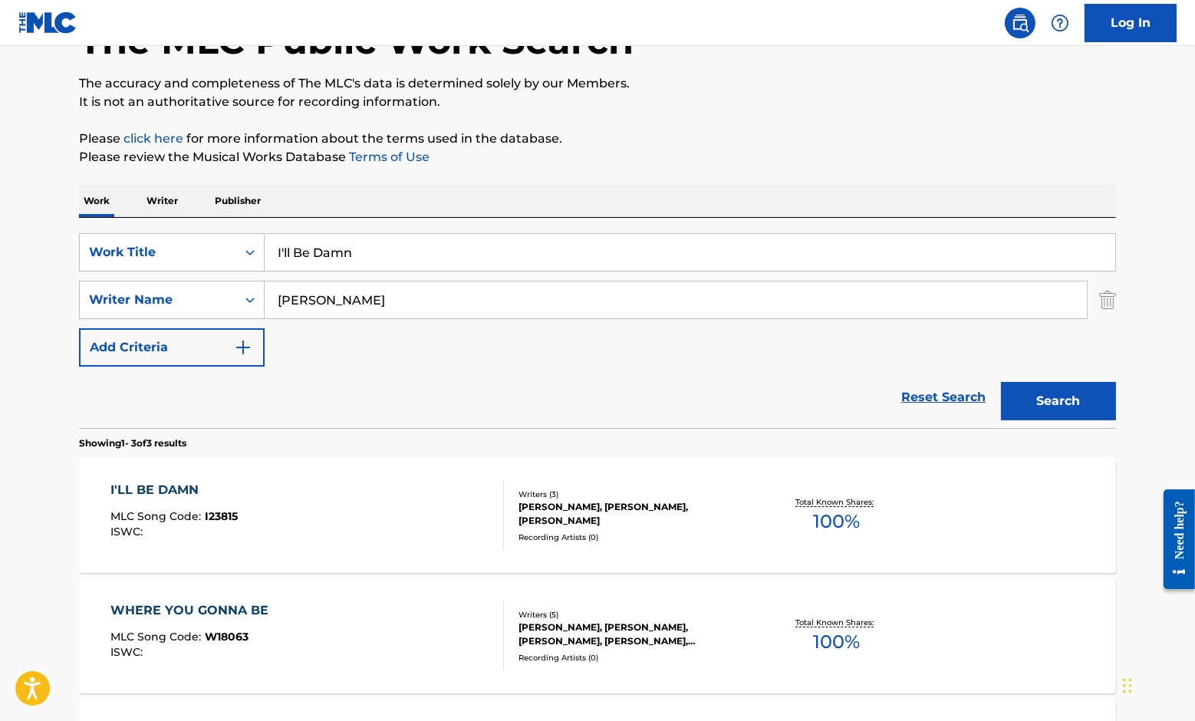
click at [168, 478] on div "I'LL BE DAMN MLC Song Code : I23815 ISWC : Writers ( 3 ) [PERSON_NAME], [PERSON…" at bounding box center [597, 515] width 1037 height 115
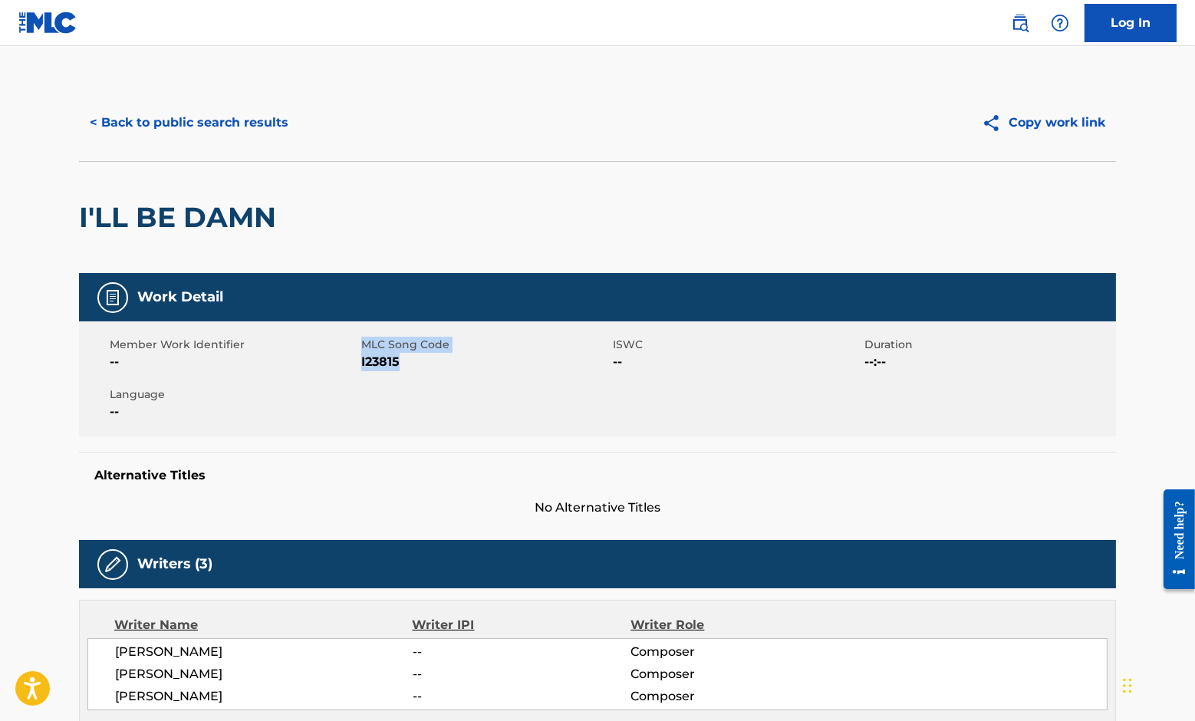
drag, startPoint x: 360, startPoint y: 357, endPoint x: 415, endPoint y: 362, distance: 54.7
click at [415, 362] on div "Member Work Identifier -- MLC Song Code I23815 ISWC -- Duration --:-- Language …" at bounding box center [597, 378] width 1037 height 115
click at [415, 362] on span "I23815" at bounding box center [485, 362] width 248 height 18
drag, startPoint x: 409, startPoint y: 360, endPoint x: 362, endPoint y: 363, distance: 46.9
click at [362, 363] on span "I23815" at bounding box center [485, 362] width 248 height 18
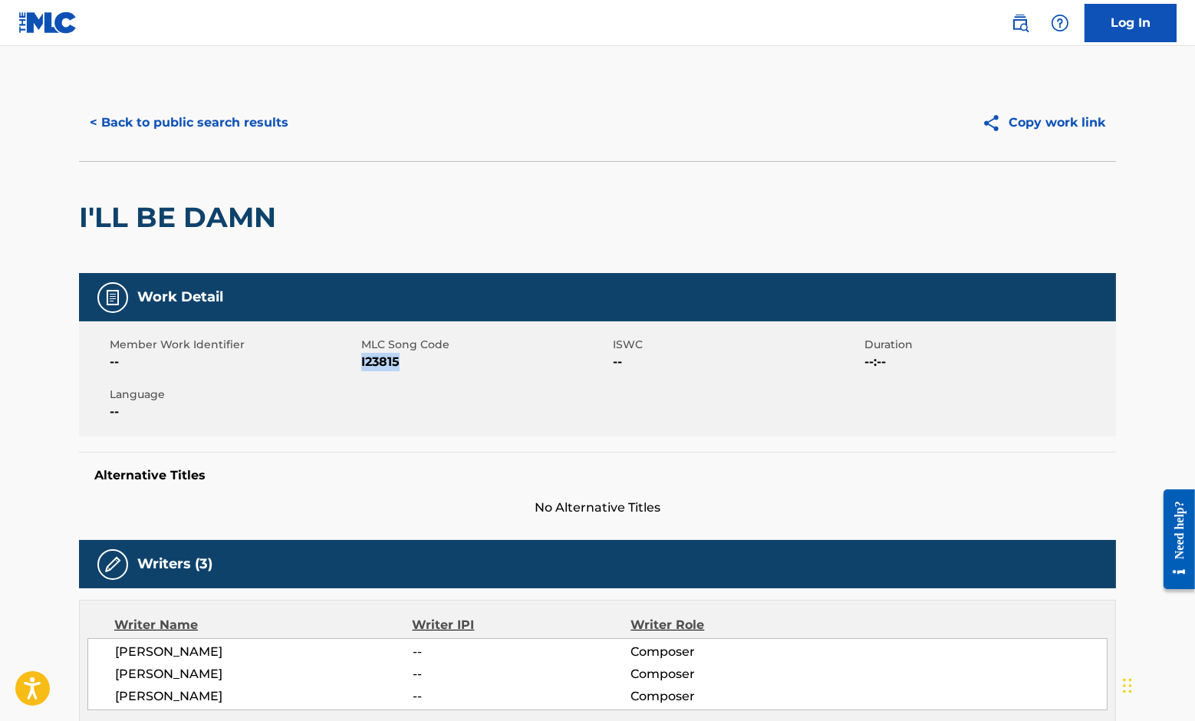
copy span "I23815"
click at [174, 124] on button "< Back to public search results" at bounding box center [189, 123] width 220 height 38
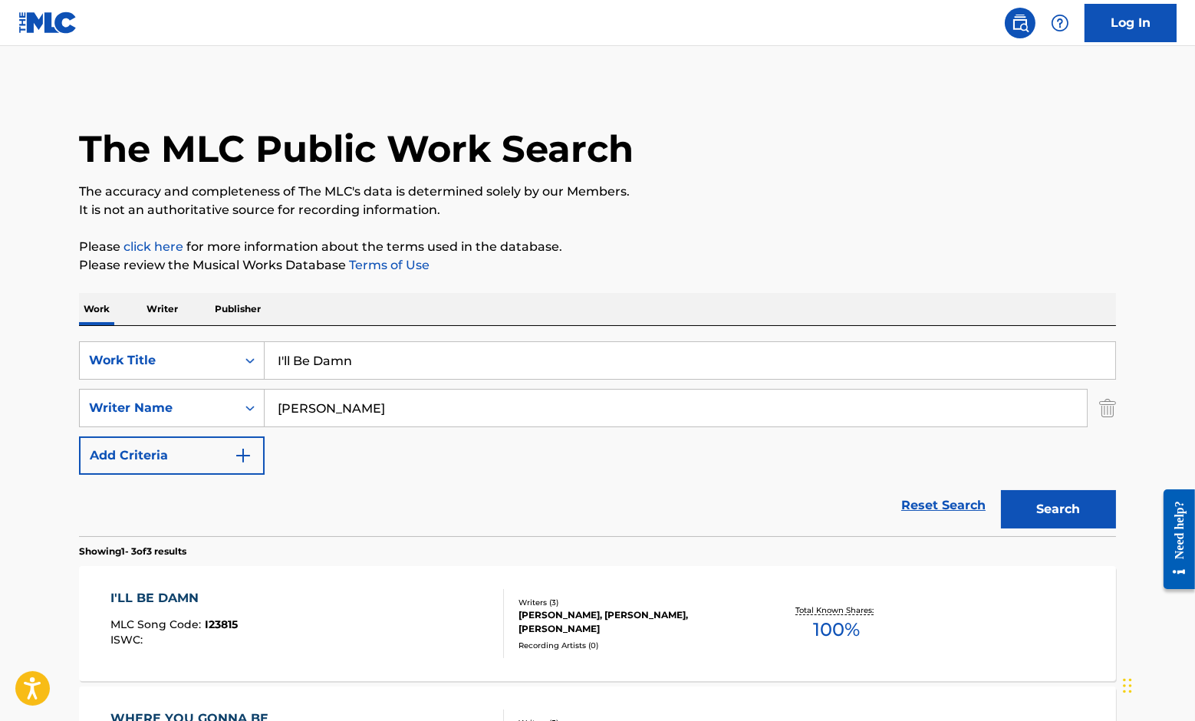
scroll to position [108, 0]
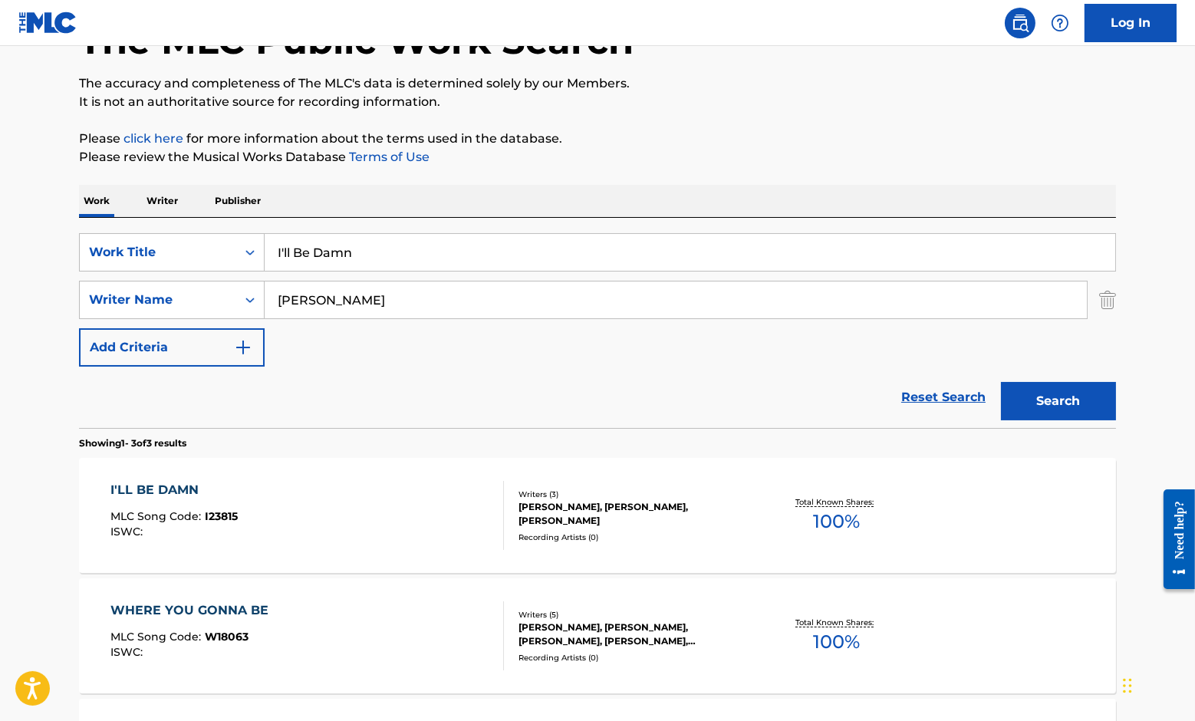
click at [390, 308] on input "[PERSON_NAME]" at bounding box center [676, 299] width 822 height 37
type input "[PERSON_NAME]"
click at [411, 276] on div "SearchWithCriteria4b76a1f5-a187-4102-91bc-e397009a700a Work Title I'll Be Damn …" at bounding box center [597, 299] width 1037 height 133
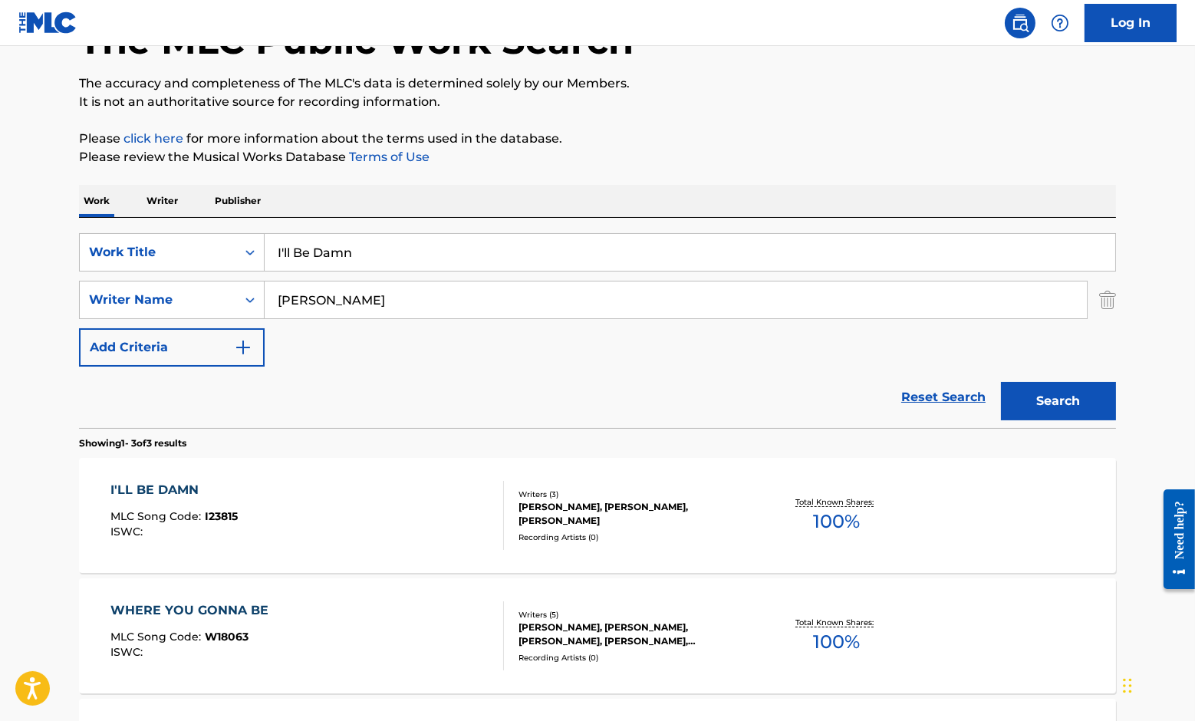
click at [400, 246] on input "I'll Be Damn" at bounding box center [690, 252] width 850 height 37
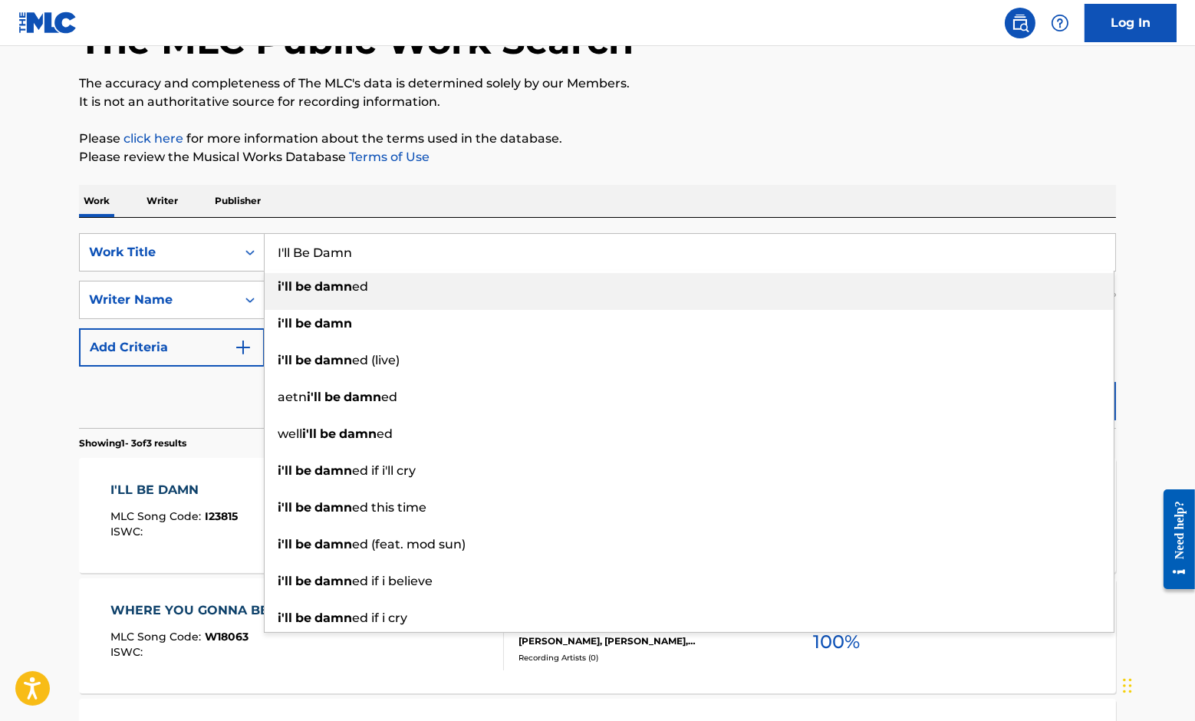
click at [400, 246] on input "I'll Be Damn" at bounding box center [690, 252] width 850 height 37
paste input "Just As Long"
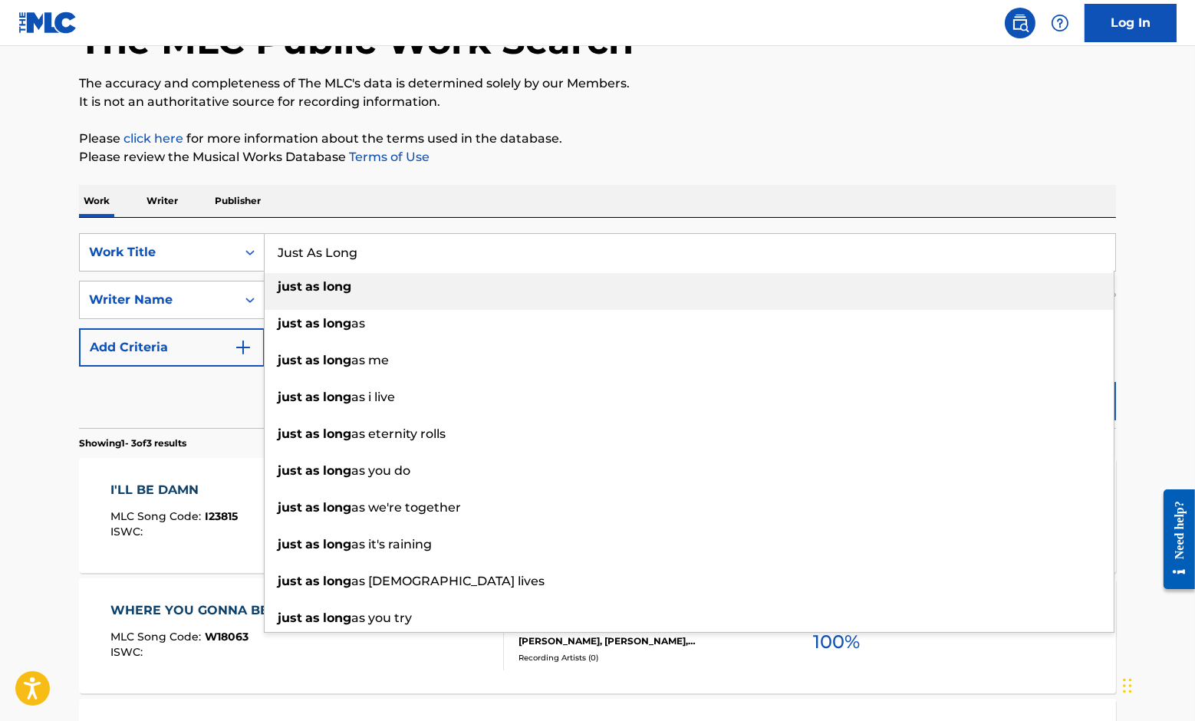
type input "Just As Long"
click at [554, 207] on div "Work Writer Publisher" at bounding box center [597, 201] width 1037 height 32
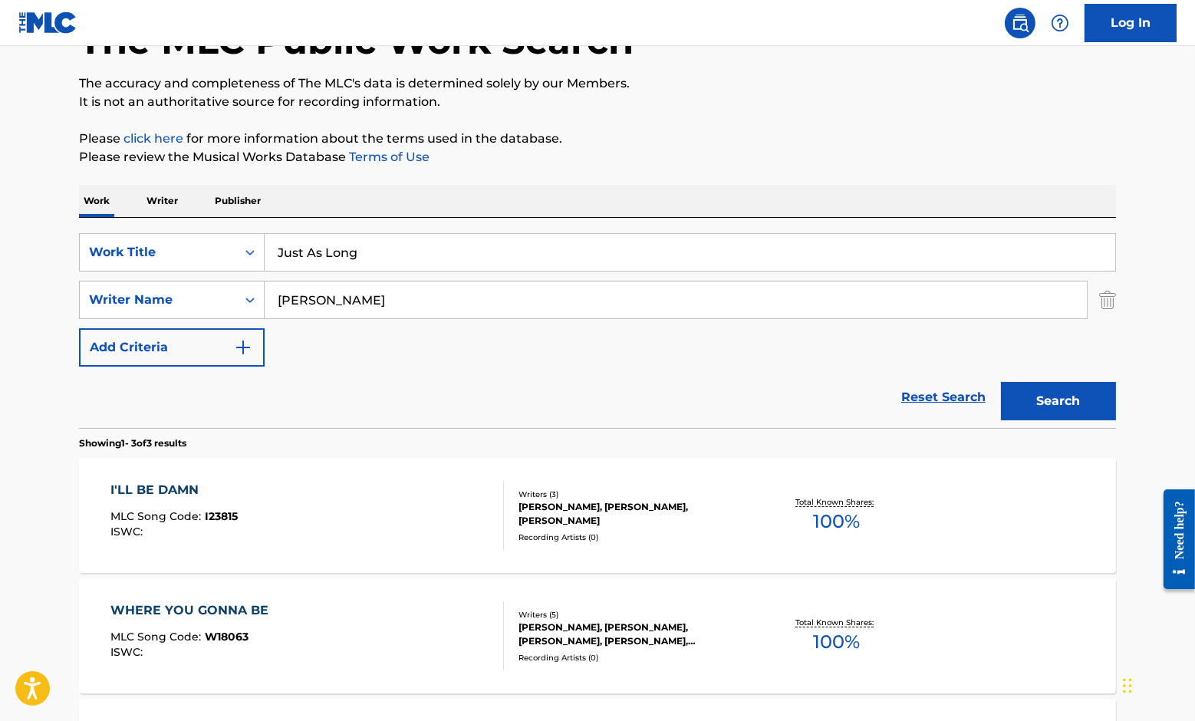
click at [1078, 396] on button "Search" at bounding box center [1058, 401] width 115 height 38
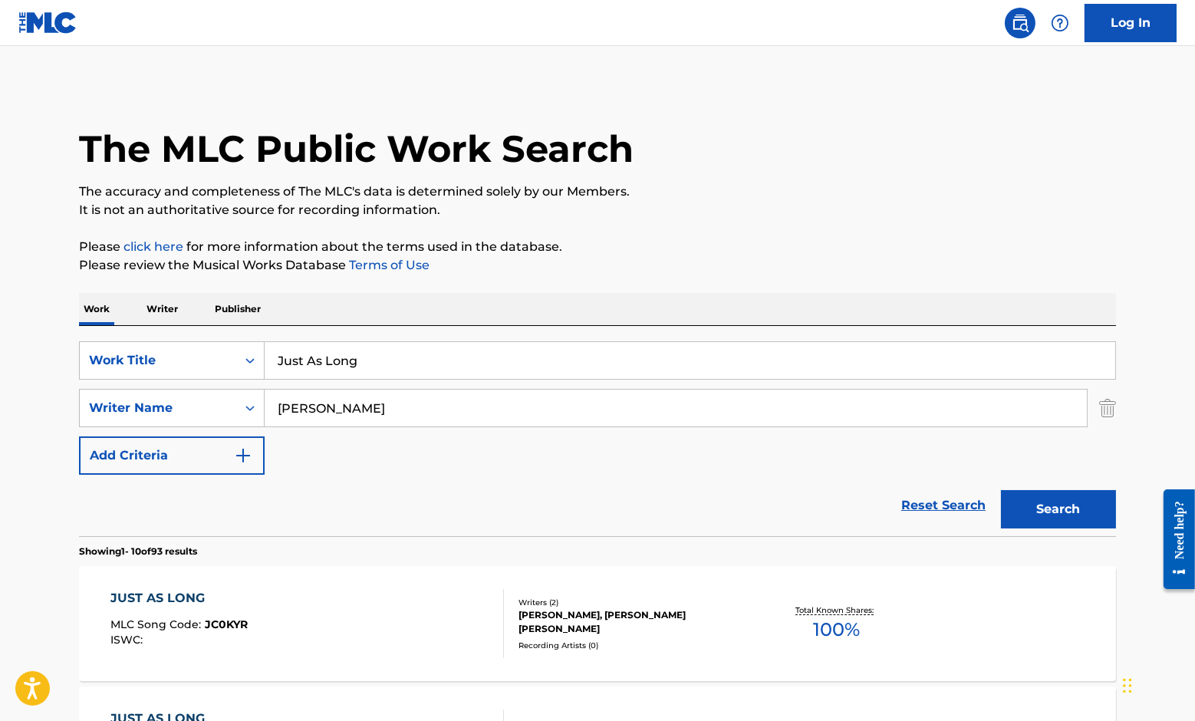
scroll to position [142, 0]
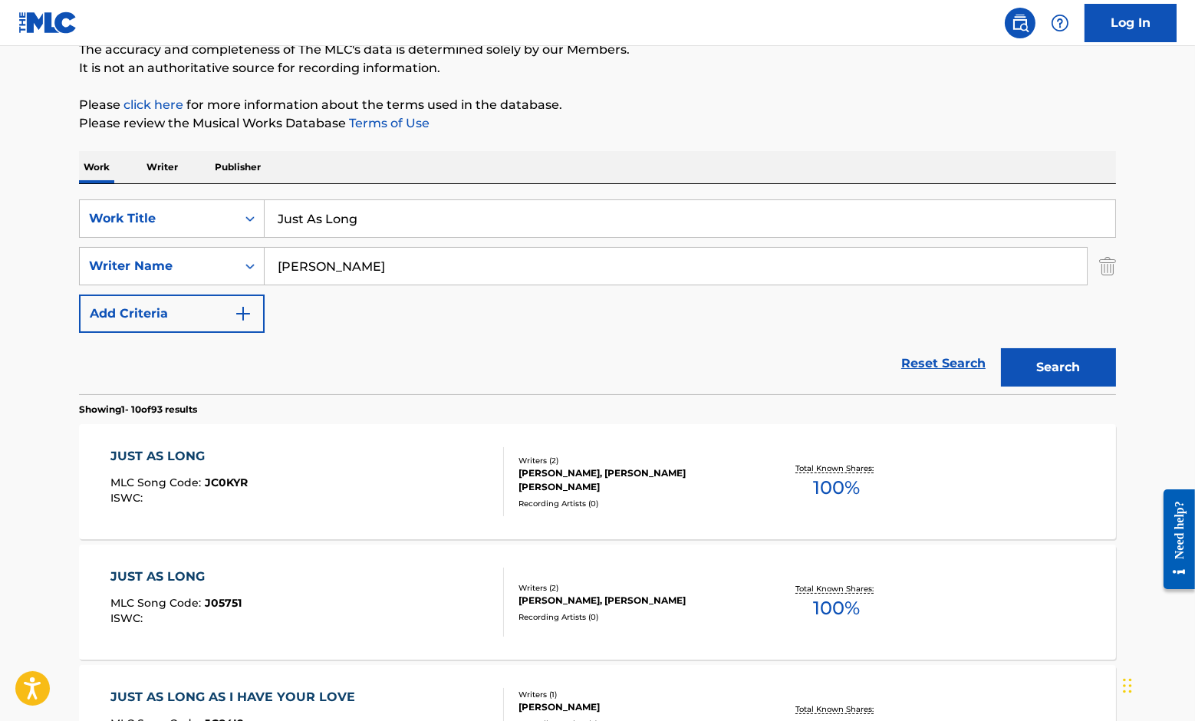
click at [178, 447] on div "JUST AS LONG" at bounding box center [178, 456] width 137 height 18
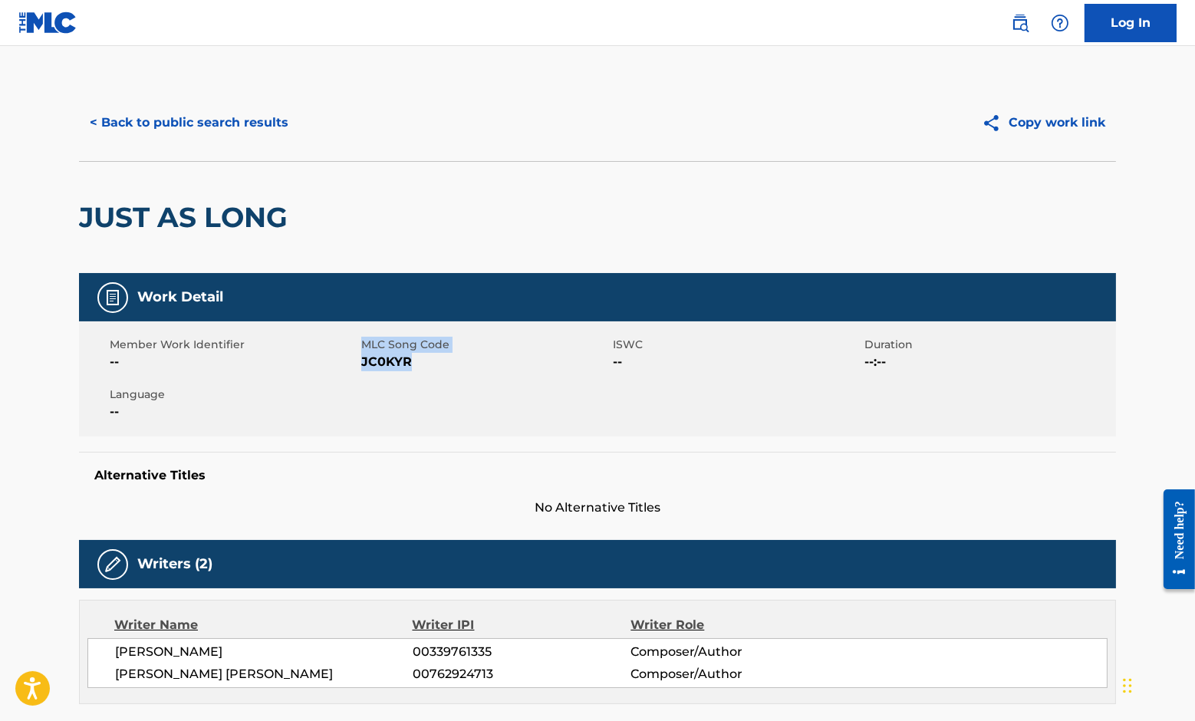
drag, startPoint x: 360, startPoint y: 363, endPoint x: 412, endPoint y: 363, distance: 52.1
click at [412, 363] on div "Member Work Identifier -- MLC Song Code JC0KYR ISWC -- Duration --:-- Language …" at bounding box center [597, 378] width 1037 height 115
click at [429, 363] on span "JC0KYR" at bounding box center [485, 362] width 248 height 18
drag, startPoint x: 419, startPoint y: 363, endPoint x: 361, endPoint y: 363, distance: 57.5
click at [361, 363] on span "JC0KYR" at bounding box center [485, 362] width 248 height 18
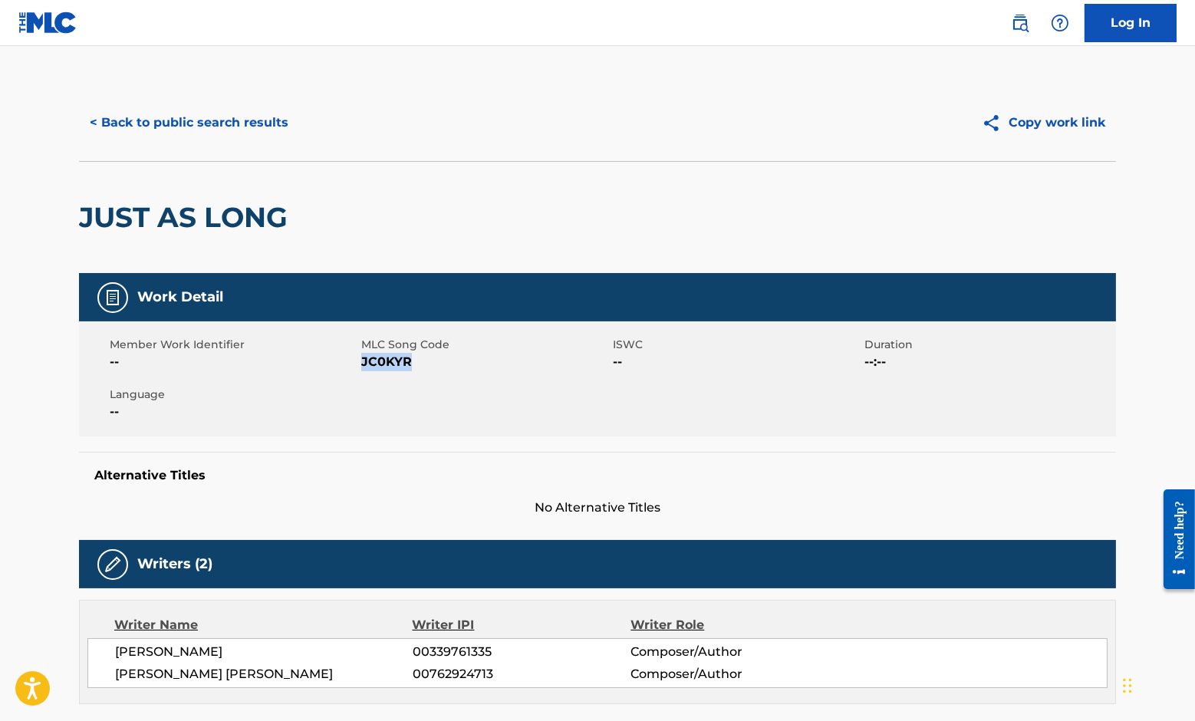
copy span "JC0KYR"
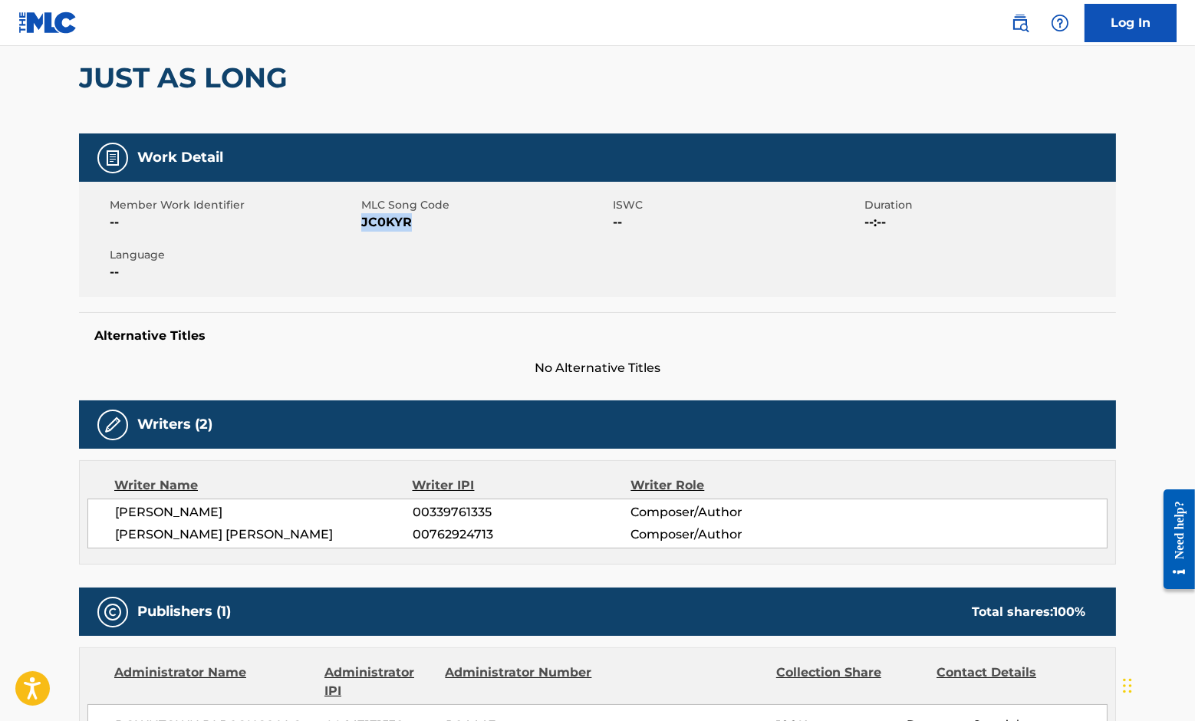
scroll to position [543, 0]
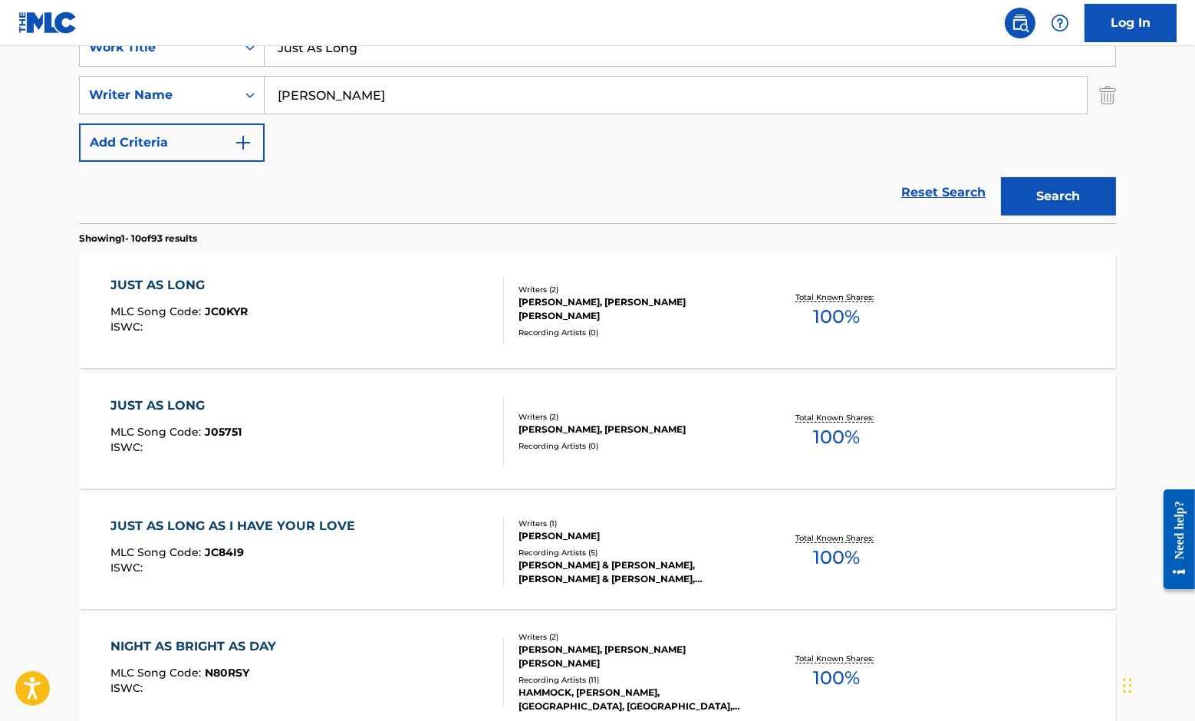
scroll to position [316, 0]
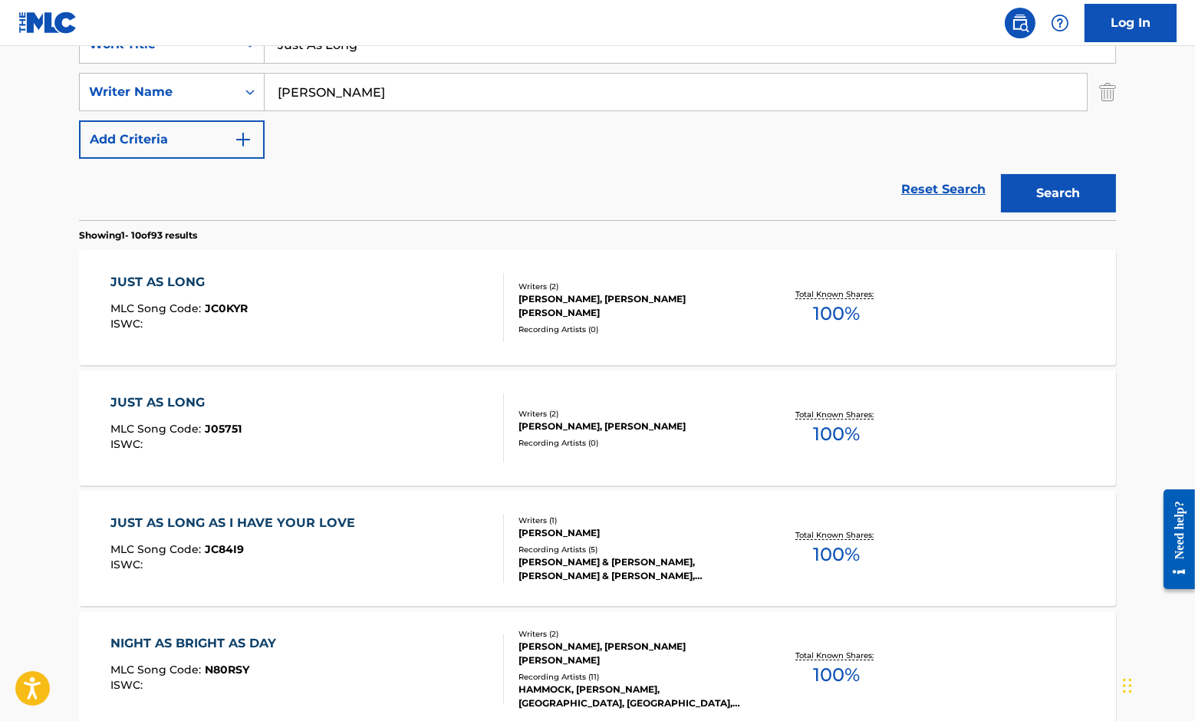
click at [167, 399] on div "JUST AS LONG" at bounding box center [175, 402] width 131 height 18
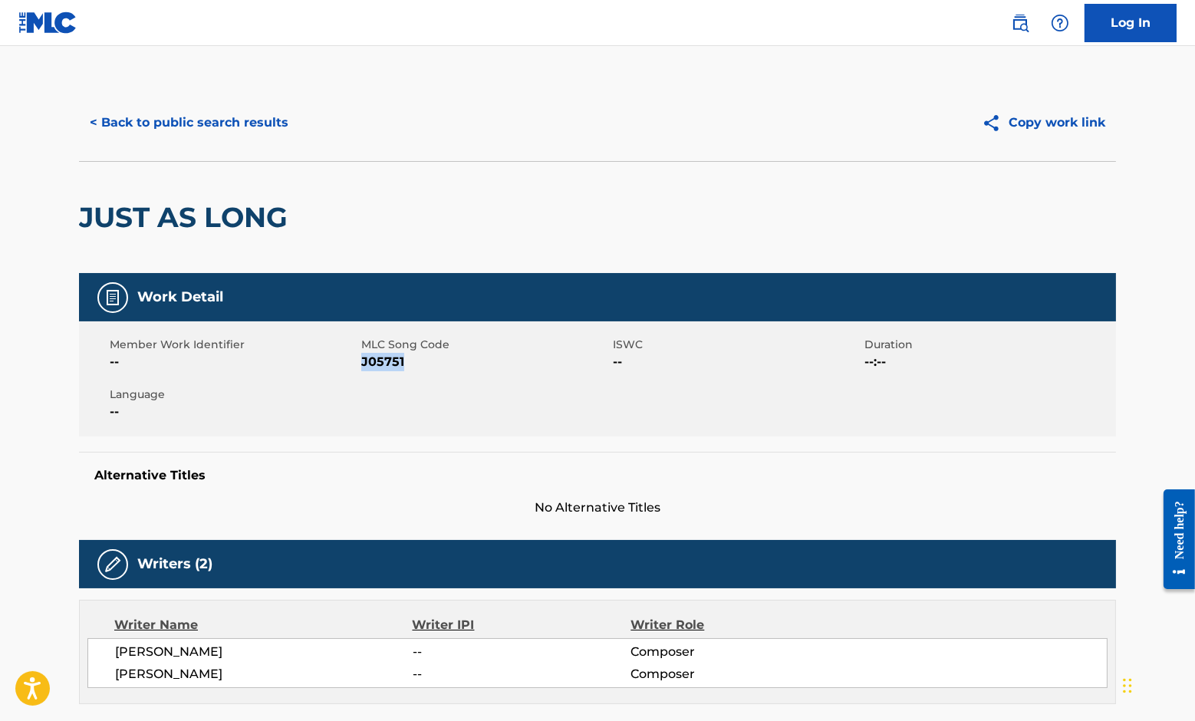
drag, startPoint x: 363, startPoint y: 362, endPoint x: 406, endPoint y: 363, distance: 43.7
click at [408, 363] on span "J05751" at bounding box center [485, 362] width 248 height 18
copy span "J05751"
click at [259, 126] on button "< Back to public search results" at bounding box center [190, 123] width 220 height 38
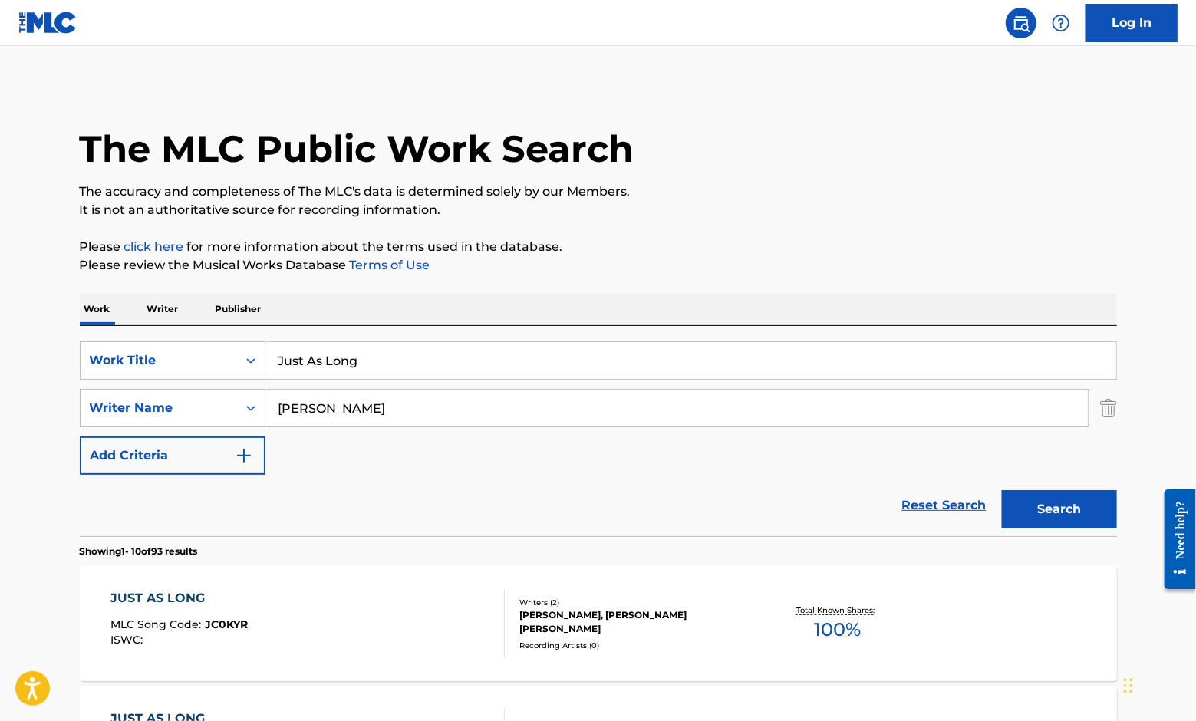
click at [377, 380] on div "SearchWithCriteria4b76a1f5-a187-4102-91bc-e397009a700a Work Title Just As Long …" at bounding box center [598, 407] width 1037 height 133
click at [367, 354] on input "Just As Long" at bounding box center [690, 360] width 850 height 37
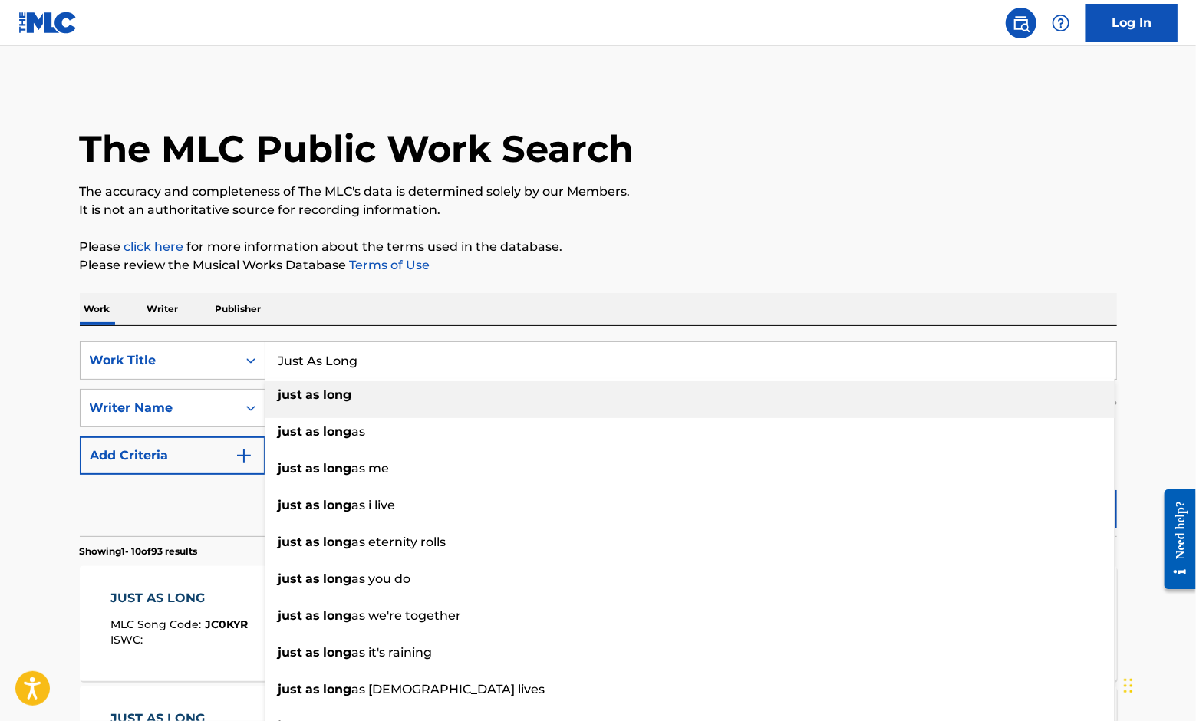
click at [367, 354] on input "Just As Long" at bounding box center [690, 360] width 850 height 37
paste input "I'll Be Damn"
type input "I'll Be Damn"
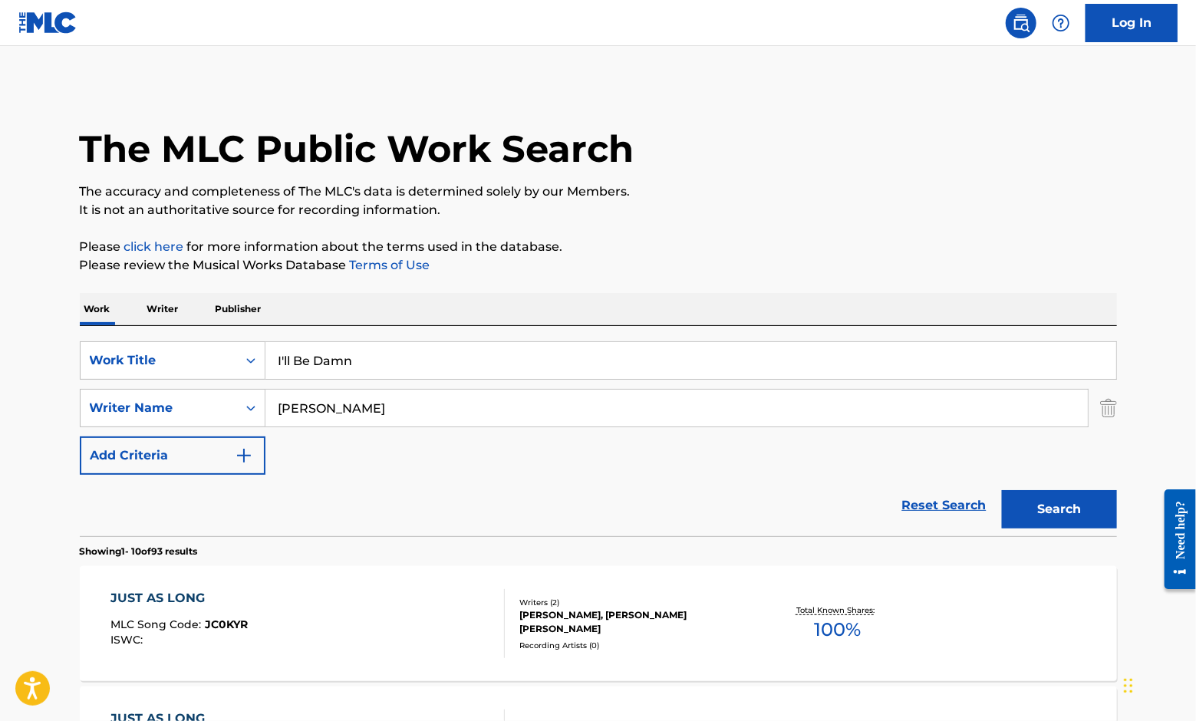
click at [1068, 498] on button "Search" at bounding box center [1059, 509] width 115 height 38
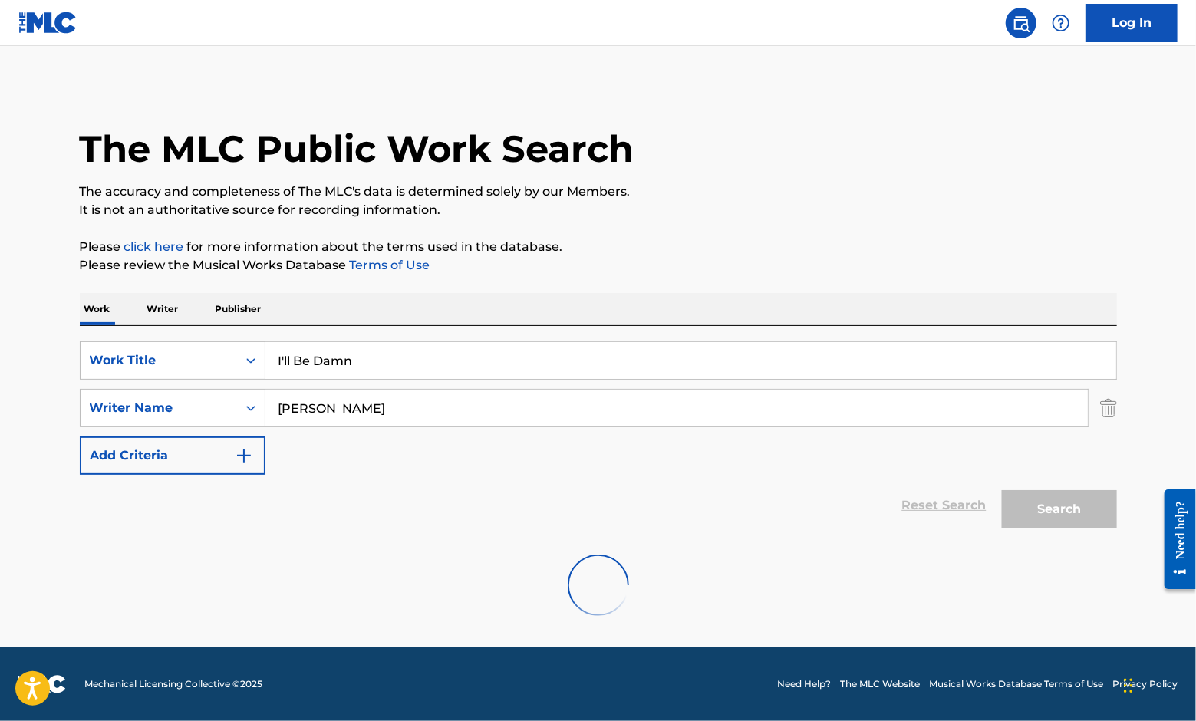
click at [399, 416] on input "[PERSON_NAME]" at bounding box center [676, 408] width 822 height 37
type input "[PERSON_NAME]"
click at [936, 431] on div "SearchWithCriteria4b76a1f5-a187-4102-91bc-e397009a700a Work Title I'll Be Damn …" at bounding box center [598, 407] width 1037 height 133
click at [409, 362] on input "I'll Be Damn" at bounding box center [690, 360] width 850 height 37
click at [404, 363] on input "i'll be damned" at bounding box center [690, 360] width 850 height 37
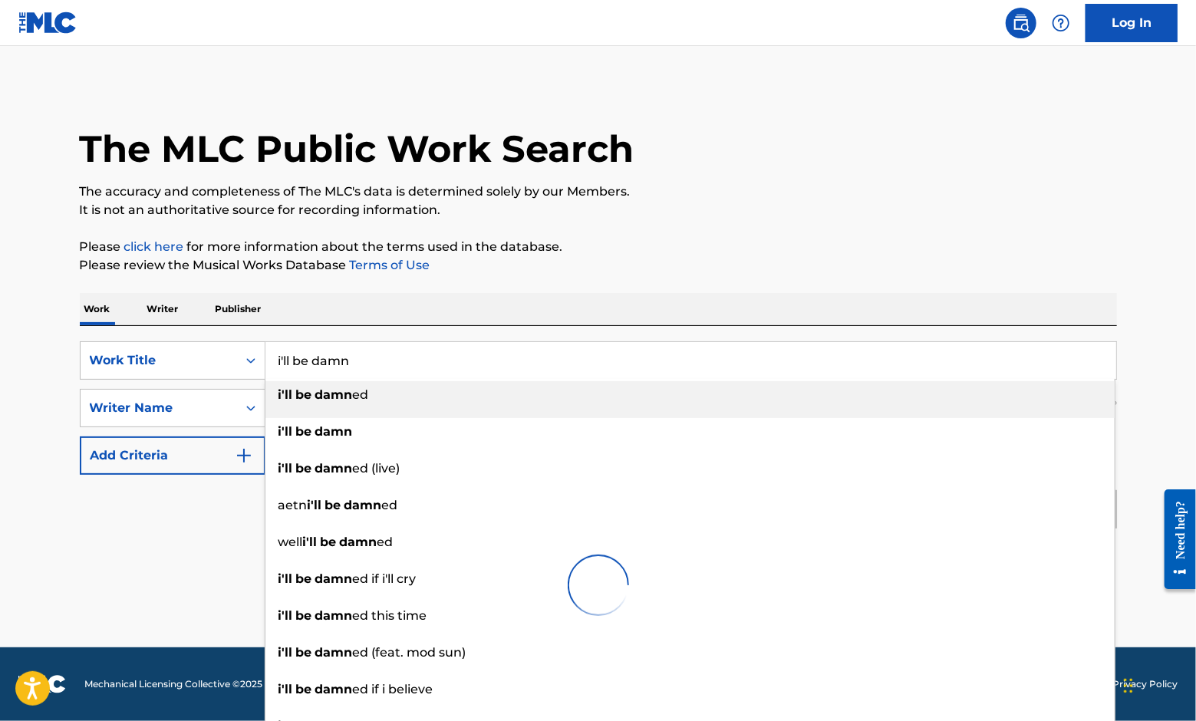
click at [689, 333] on div "SearchWithCriteria4b76a1f5-a187-4102-91bc-e397009a700a Work Title i'll be damn …" at bounding box center [598, 431] width 1037 height 210
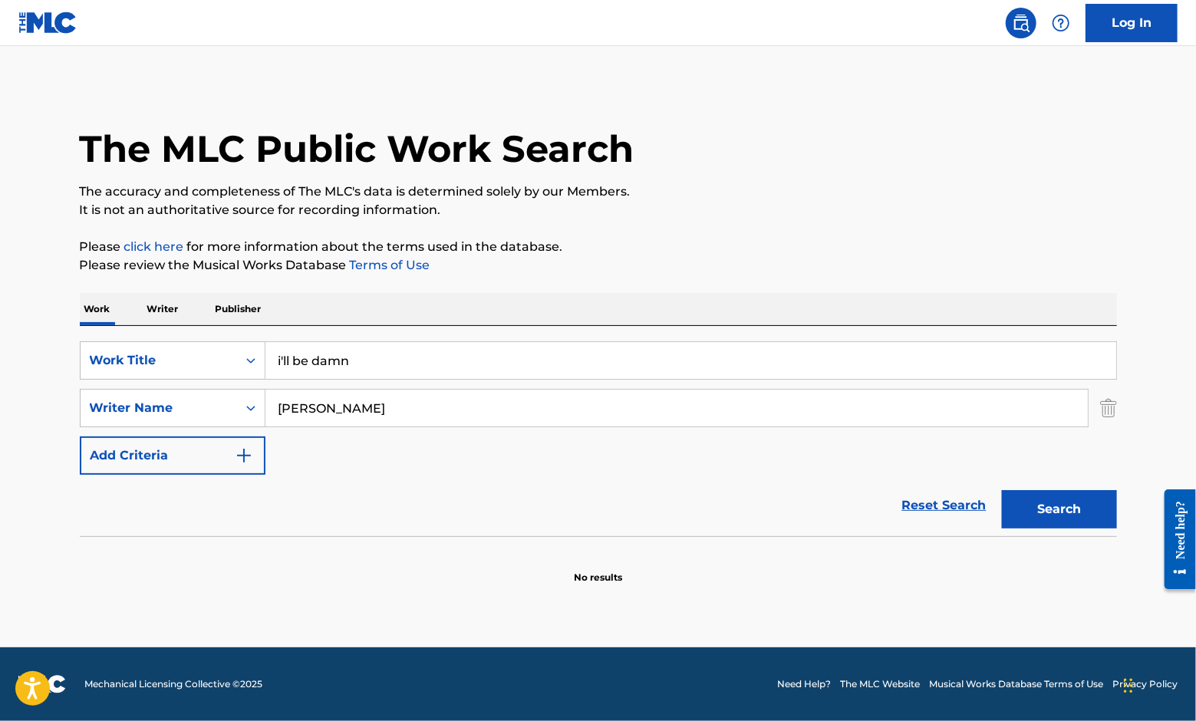
click at [349, 403] on input "[PERSON_NAME]" at bounding box center [676, 408] width 822 height 37
click at [1002, 490] on button "Search" at bounding box center [1059, 509] width 115 height 38
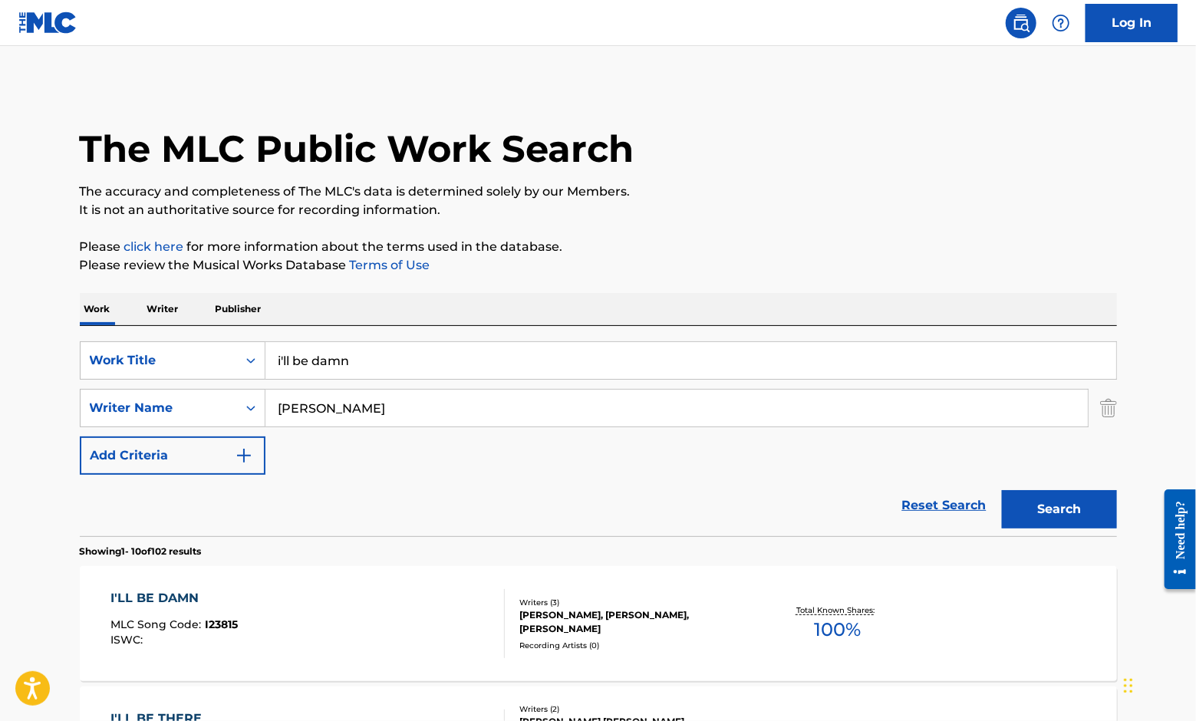
click at [370, 367] on input "i'll be damn" at bounding box center [690, 360] width 850 height 37
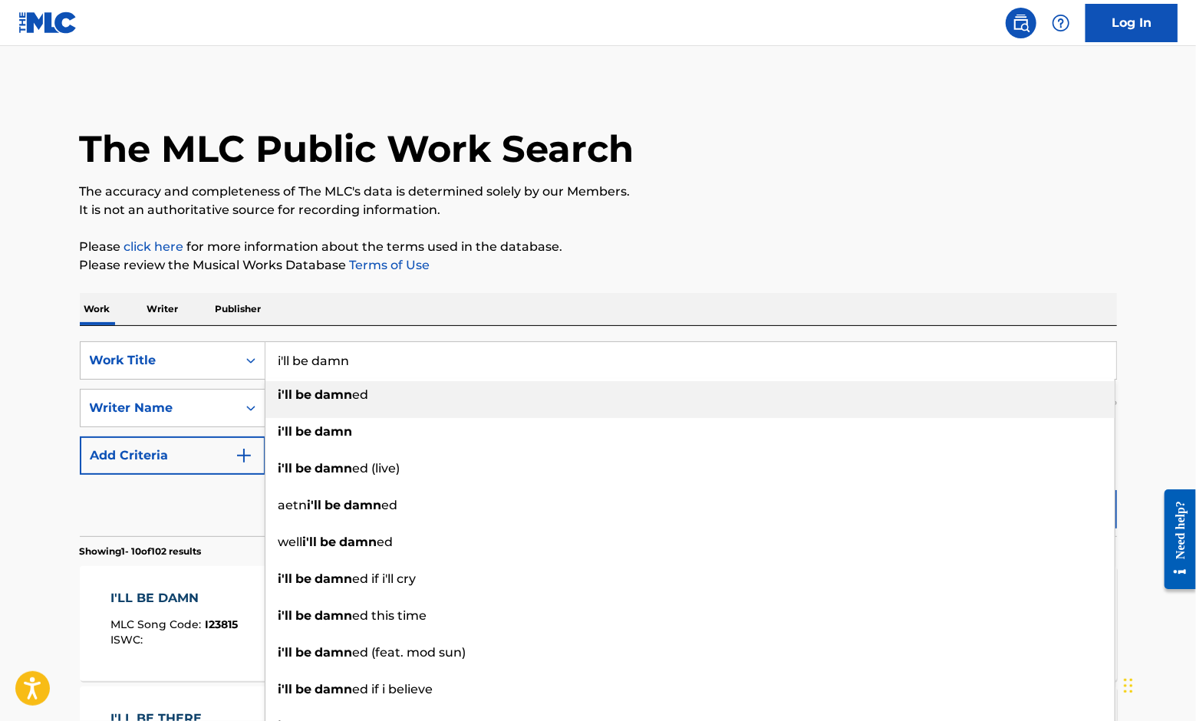
click at [370, 367] on input "i'll be damn" at bounding box center [690, 360] width 850 height 37
paste input "Where Ya Gonna Be"
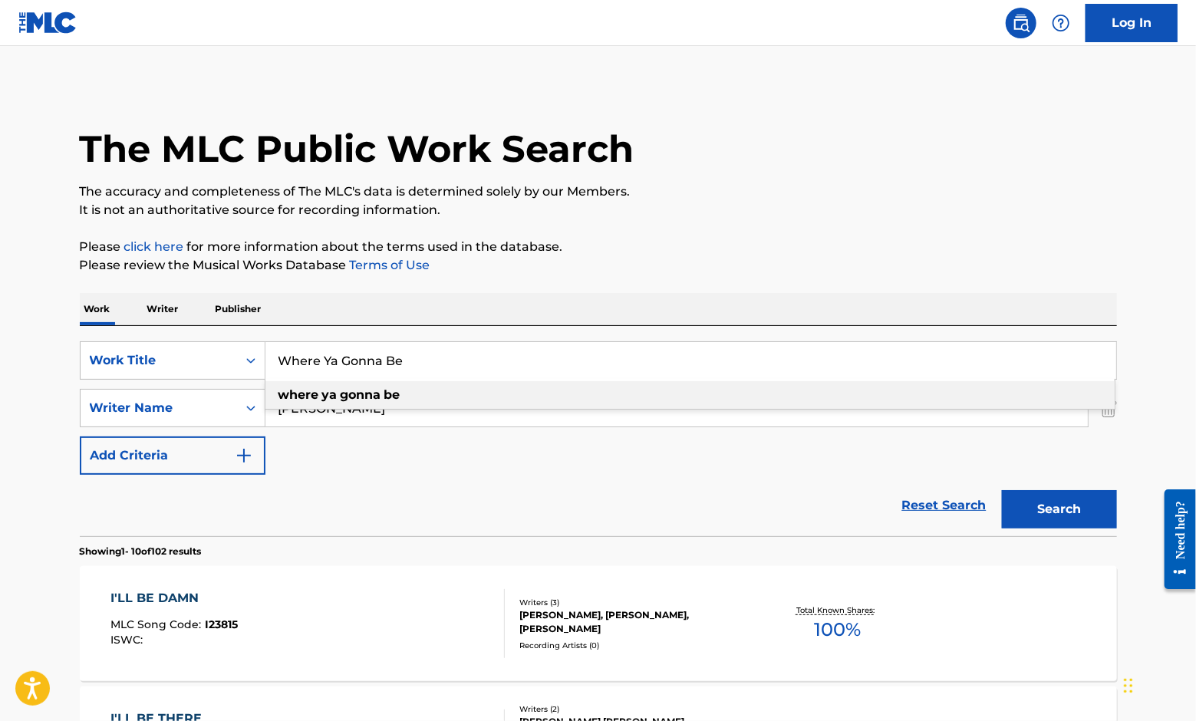
type input "Where Ya Gonna Be"
click at [474, 298] on div "Work Writer Publisher" at bounding box center [598, 309] width 1037 height 32
click at [1059, 512] on button "Search" at bounding box center [1059, 509] width 115 height 38
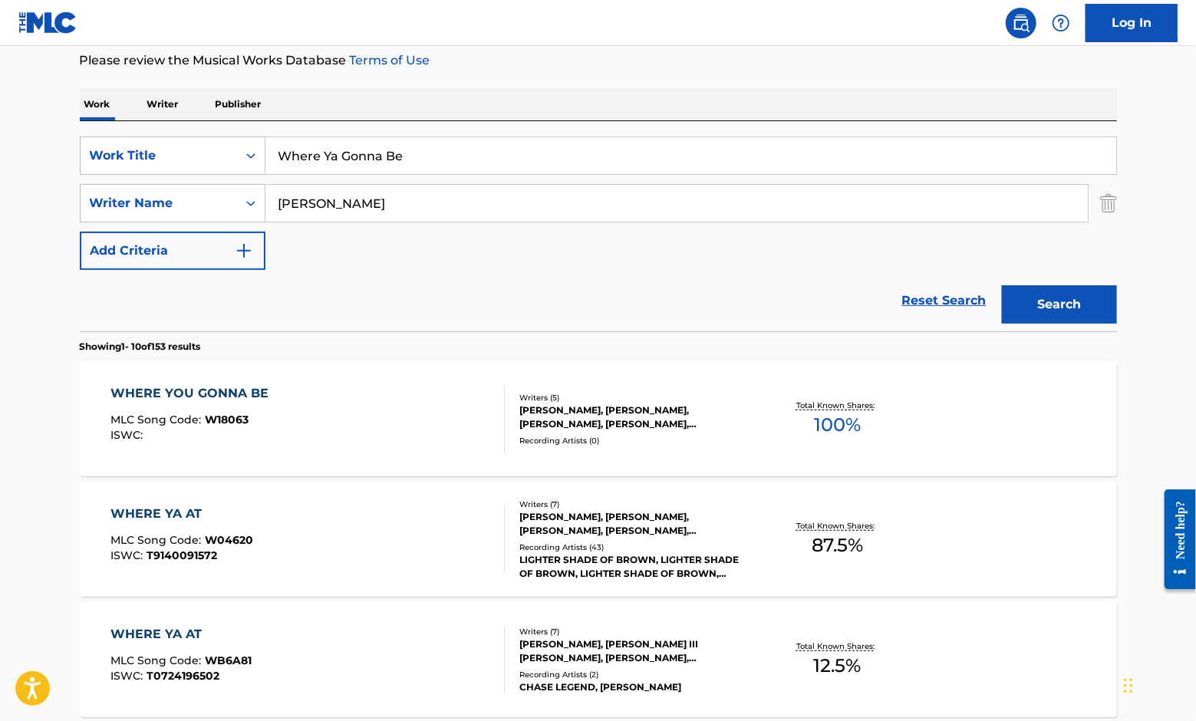
scroll to position [208, 0]
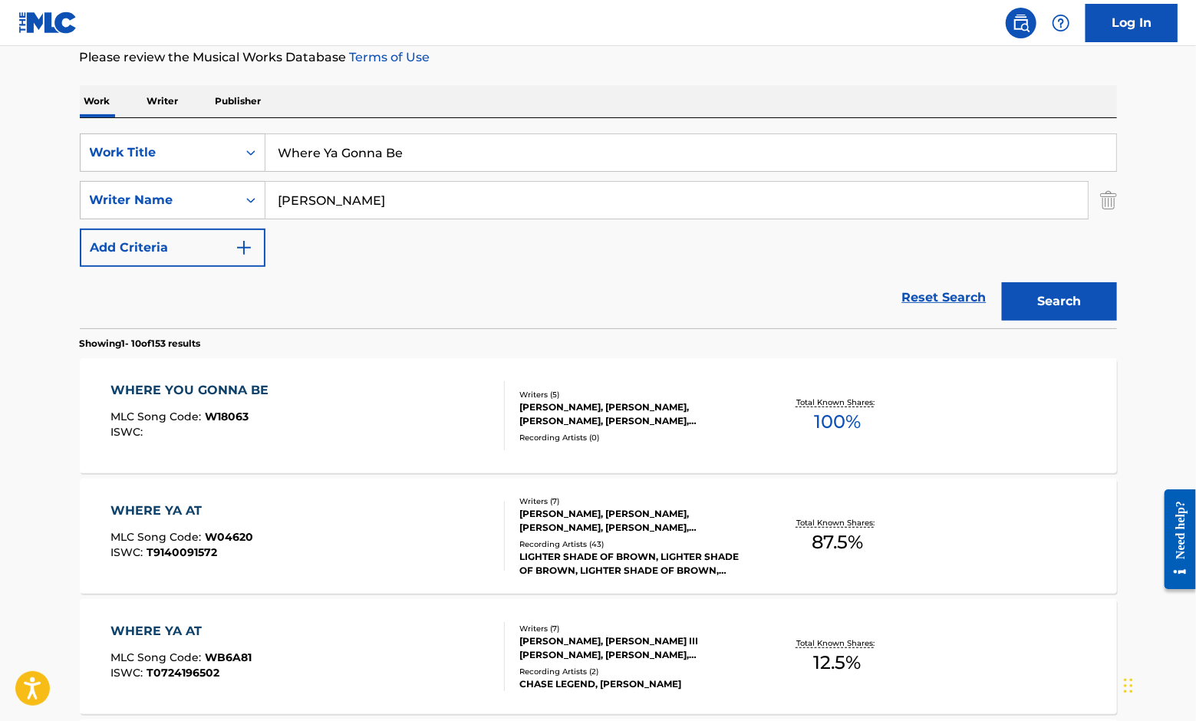
click at [172, 386] on div "WHERE YOU GONNA BE" at bounding box center [193, 390] width 166 height 18
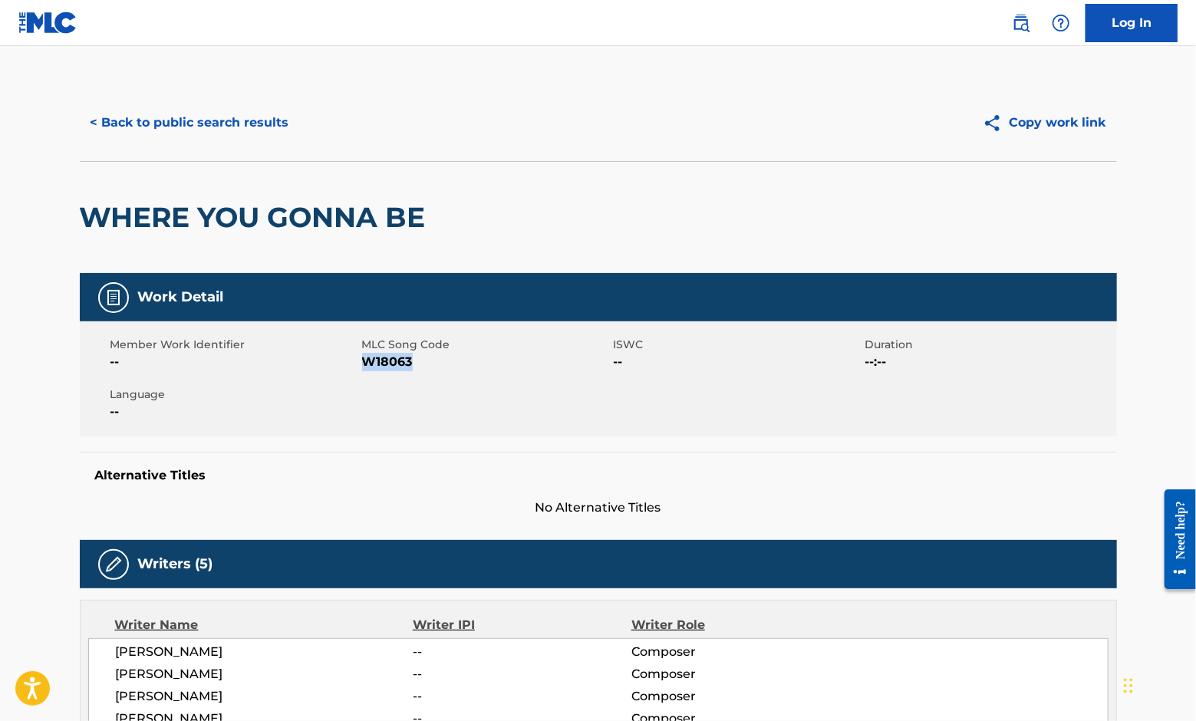
drag, startPoint x: 364, startPoint y: 361, endPoint x: 422, endPoint y: 361, distance: 57.5
click at [422, 361] on span "W18063" at bounding box center [486, 362] width 248 height 18
copy span "W18063"
click at [230, 113] on button "< Back to public search results" at bounding box center [190, 123] width 220 height 38
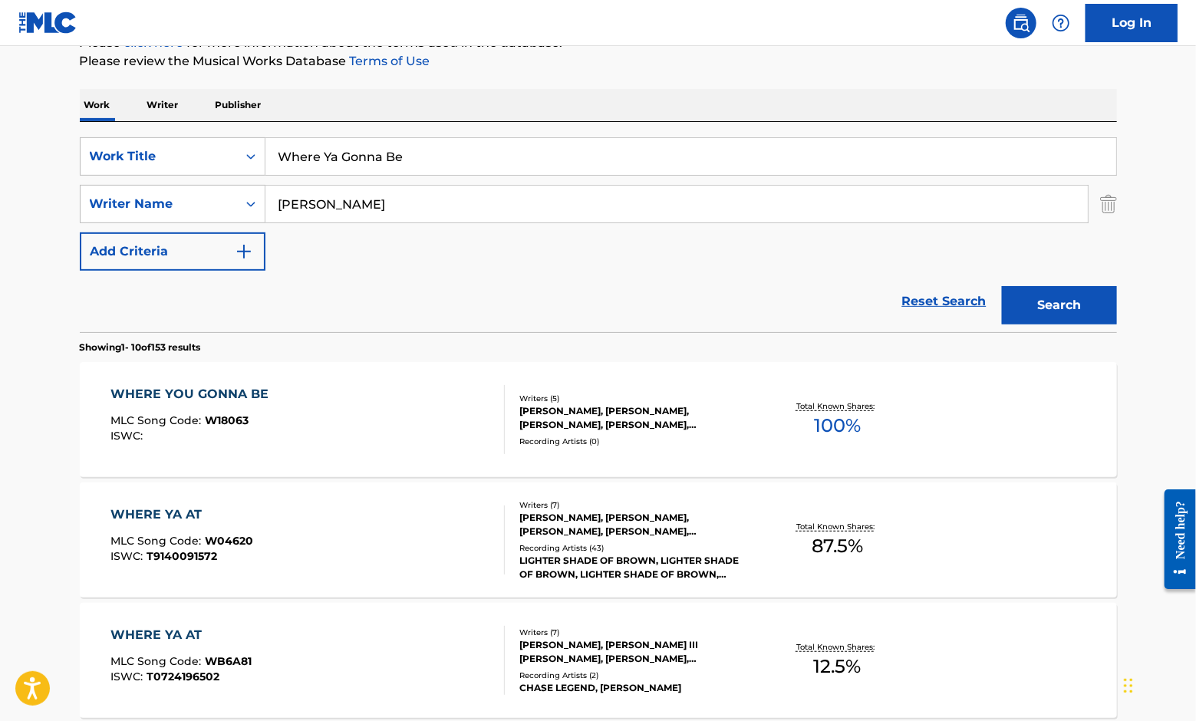
click at [357, 163] on input "Where Ya Gonna Be" at bounding box center [690, 156] width 850 height 37
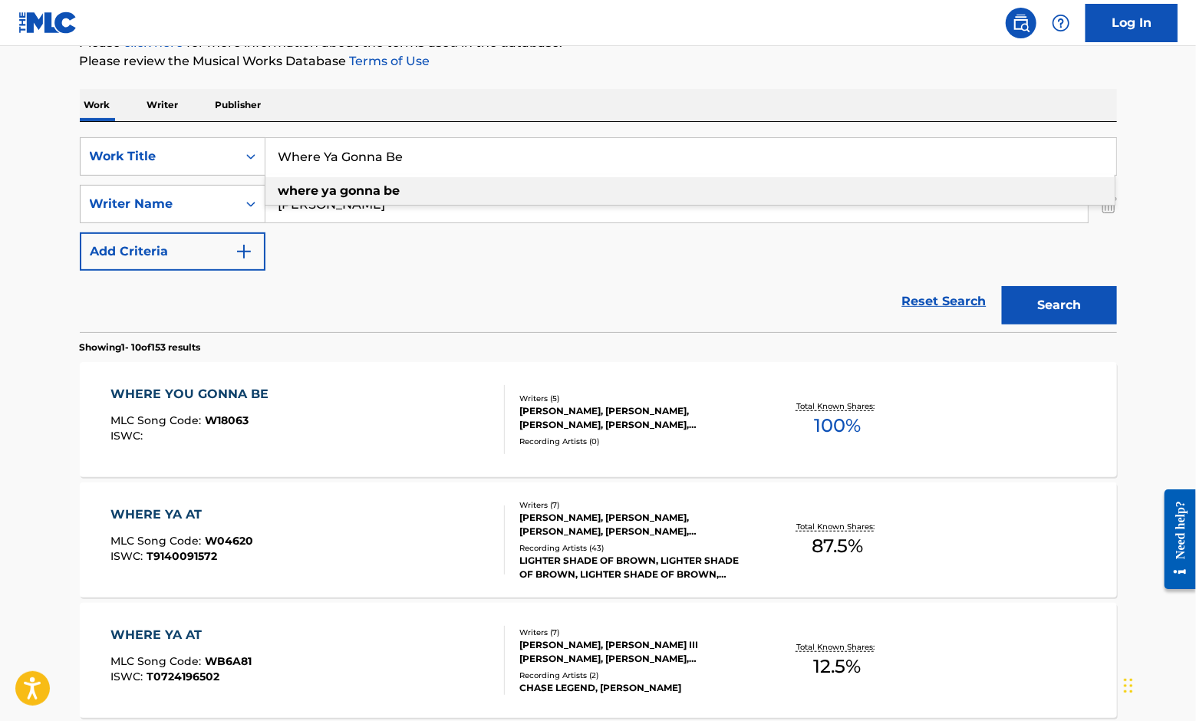
click at [357, 163] on input "Where Ya Gonna Be" at bounding box center [690, 156] width 850 height 37
paste input "o Are You"
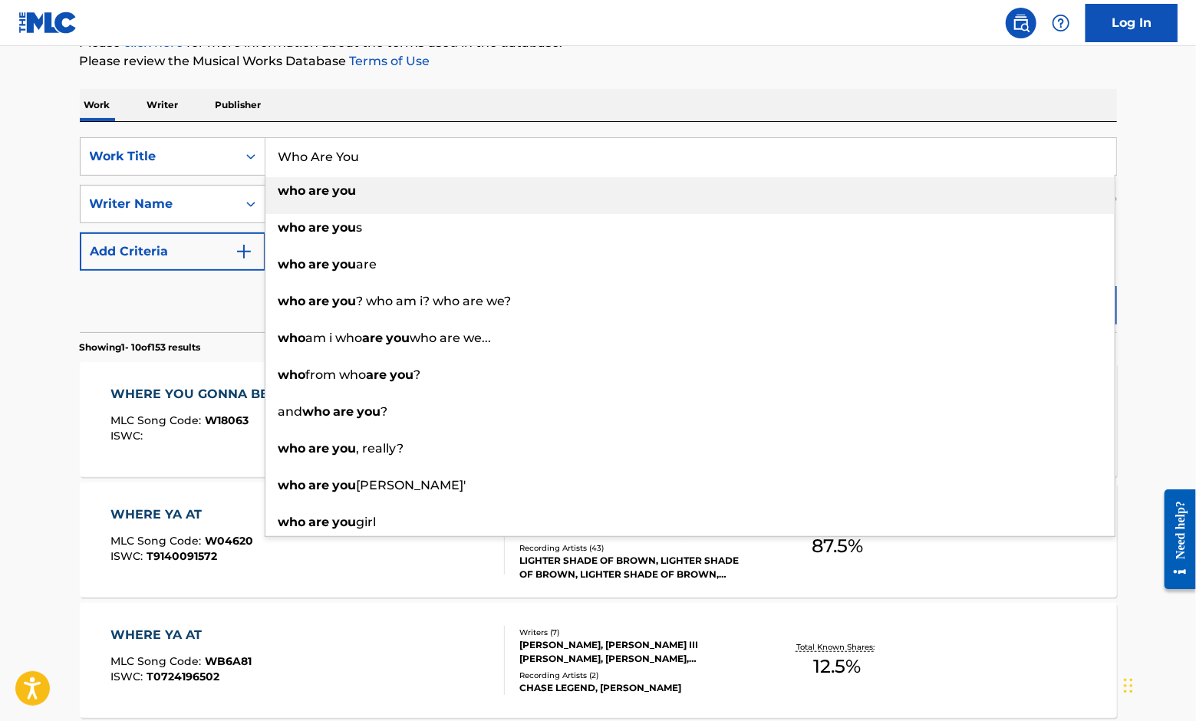
type input "Who Are You"
click at [459, 122] on div "SearchWithCriteria4b76a1f5-a187-4102-91bc-e397009a700a Work Title Who Are You w…" at bounding box center [598, 227] width 1037 height 210
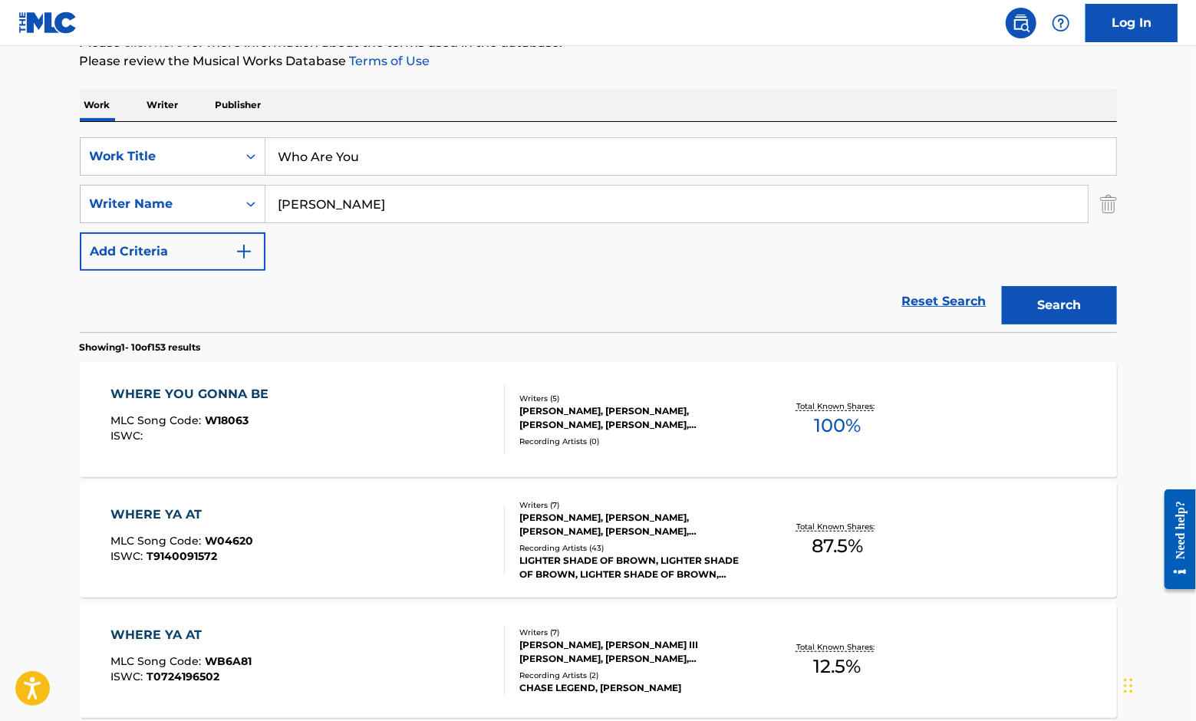
click at [1078, 285] on div "Search" at bounding box center [1055, 301] width 123 height 61
click at [1087, 301] on button "Search" at bounding box center [1059, 305] width 115 height 38
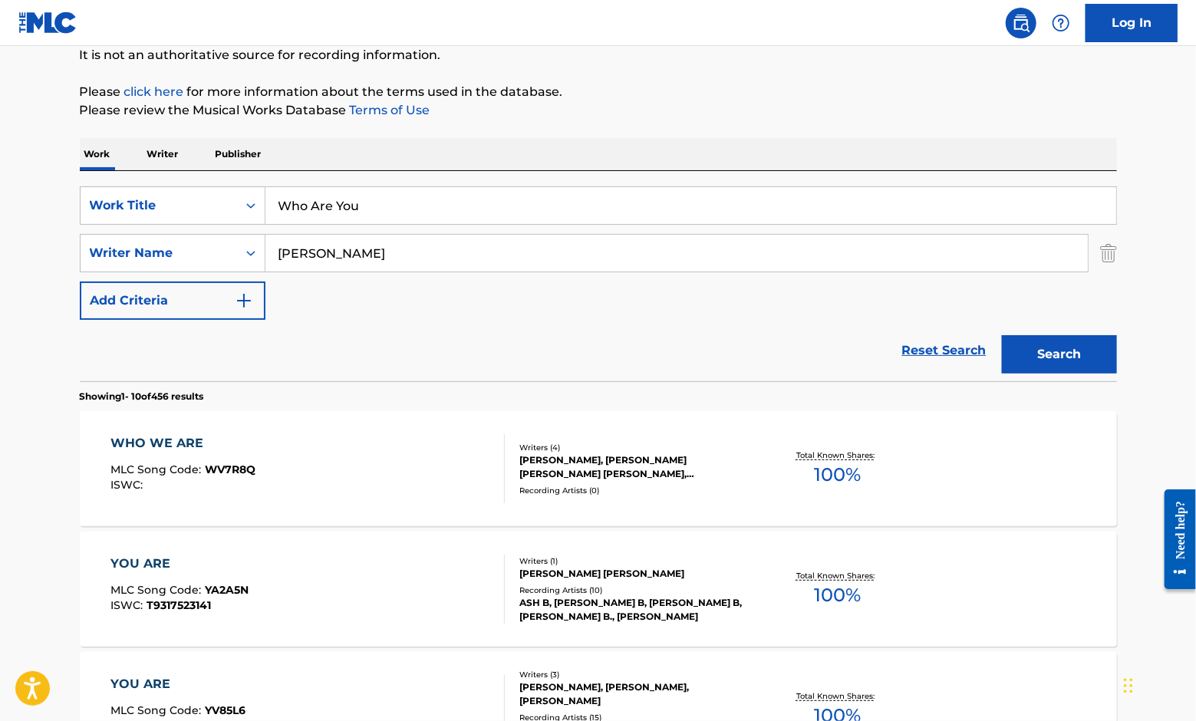
scroll to position [156, 0]
